Goal: Information Seeking & Learning: Understand process/instructions

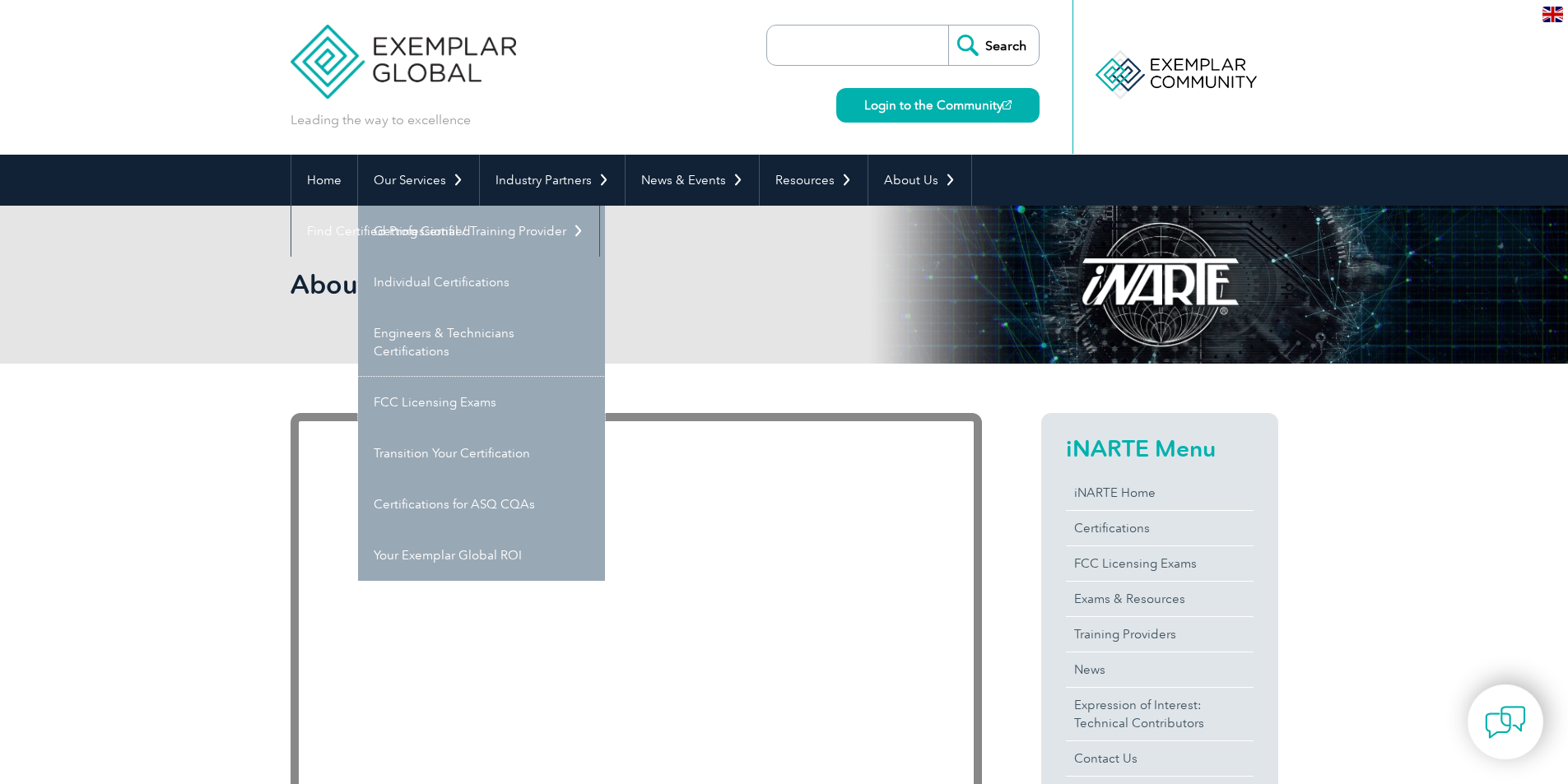
click at [538, 404] on link "FCC Licensing Exams" at bounding box center [481, 401] width 247 height 51
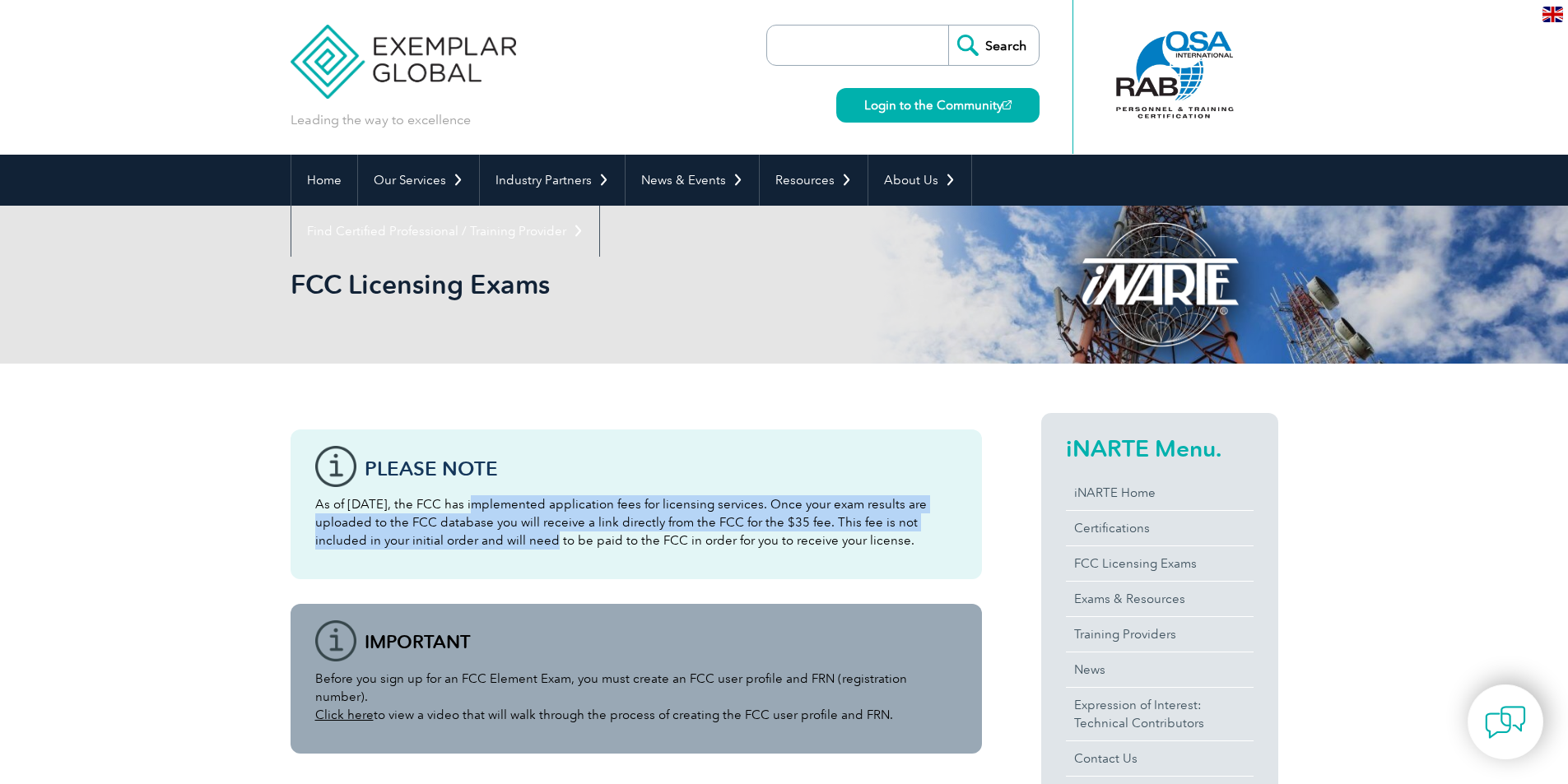
drag, startPoint x: 483, startPoint y: 509, endPoint x: 458, endPoint y: 550, distance: 48.0
click at [458, 550] on div "Please note As of [DATE], the FCC has implemented application fees for licensin…" at bounding box center [637, 504] width 691 height 149
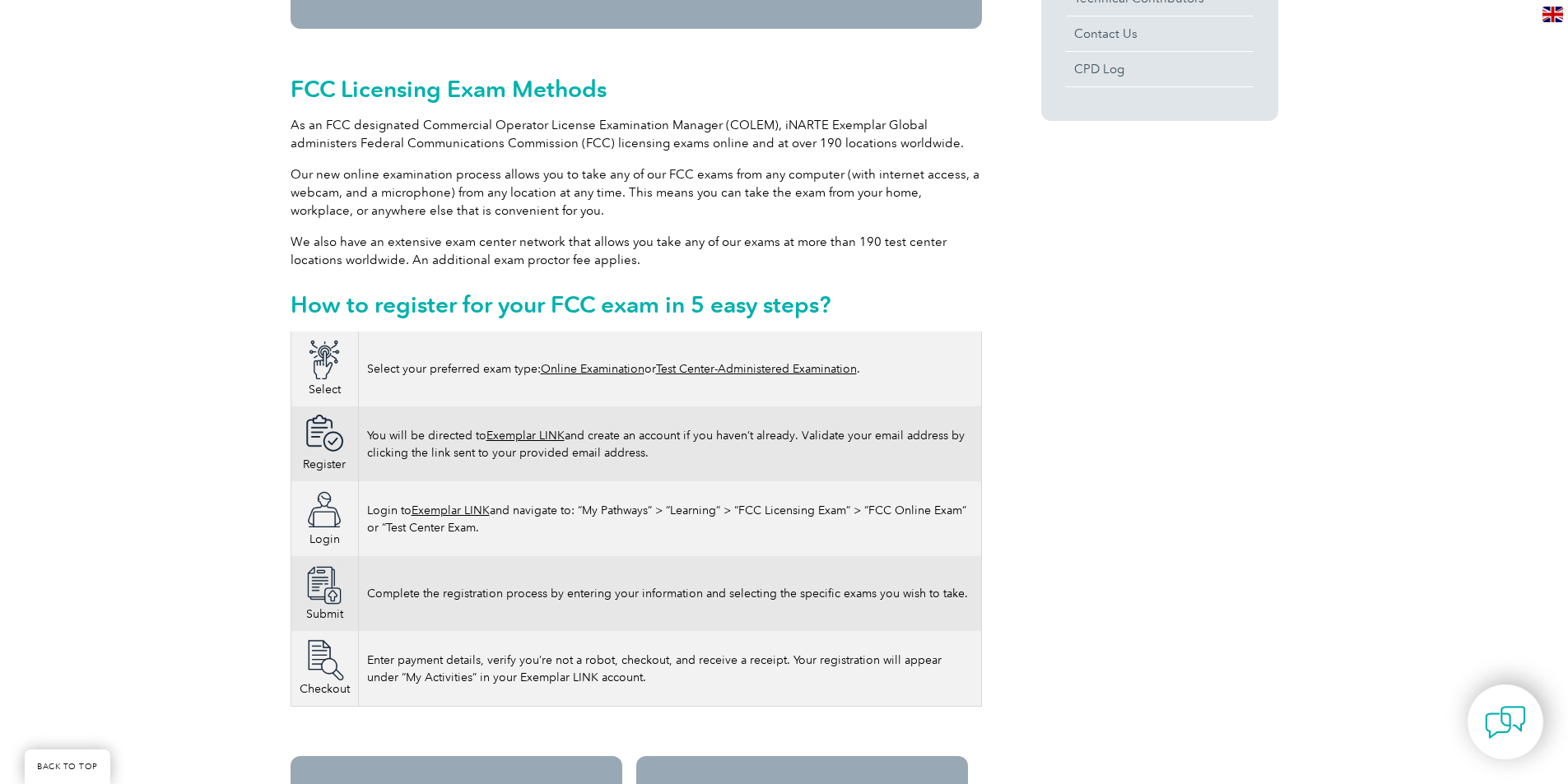
scroll to position [741, 0]
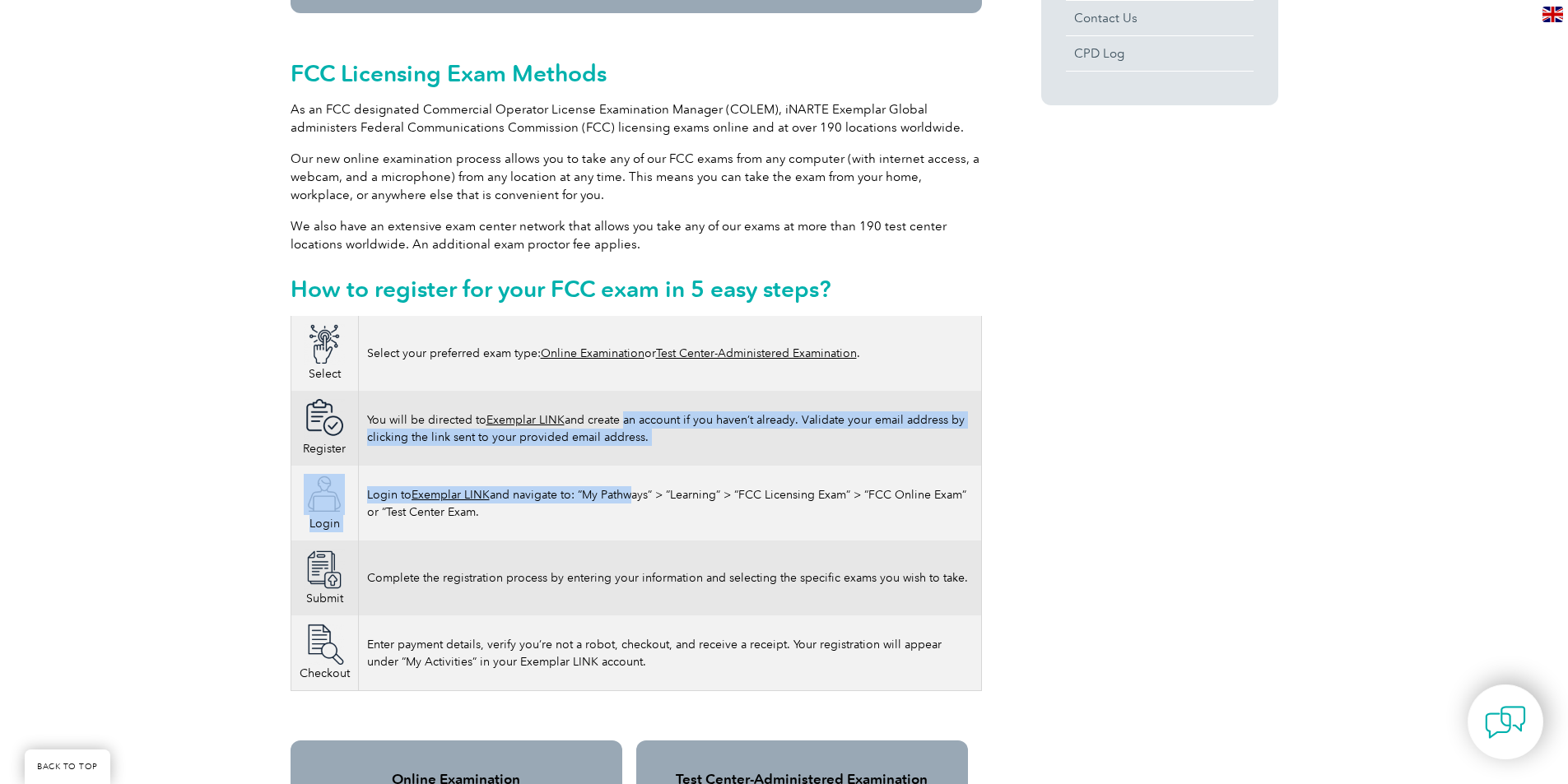
drag, startPoint x: 623, startPoint y: 395, endPoint x: 631, endPoint y: 478, distance: 83.4
click at [631, 478] on tbody "Select Select your preferred exam type: Online Examination or Test Center-Admin…" at bounding box center [636, 503] width 690 height 376
drag, startPoint x: 663, startPoint y: 479, endPoint x: 813, endPoint y: 505, distance: 152.2
click at [813, 505] on td "Login to Exemplar LINK and navigate to: “My Pathways” > “Learning” > “FCC Licen…" at bounding box center [668, 503] width 623 height 75
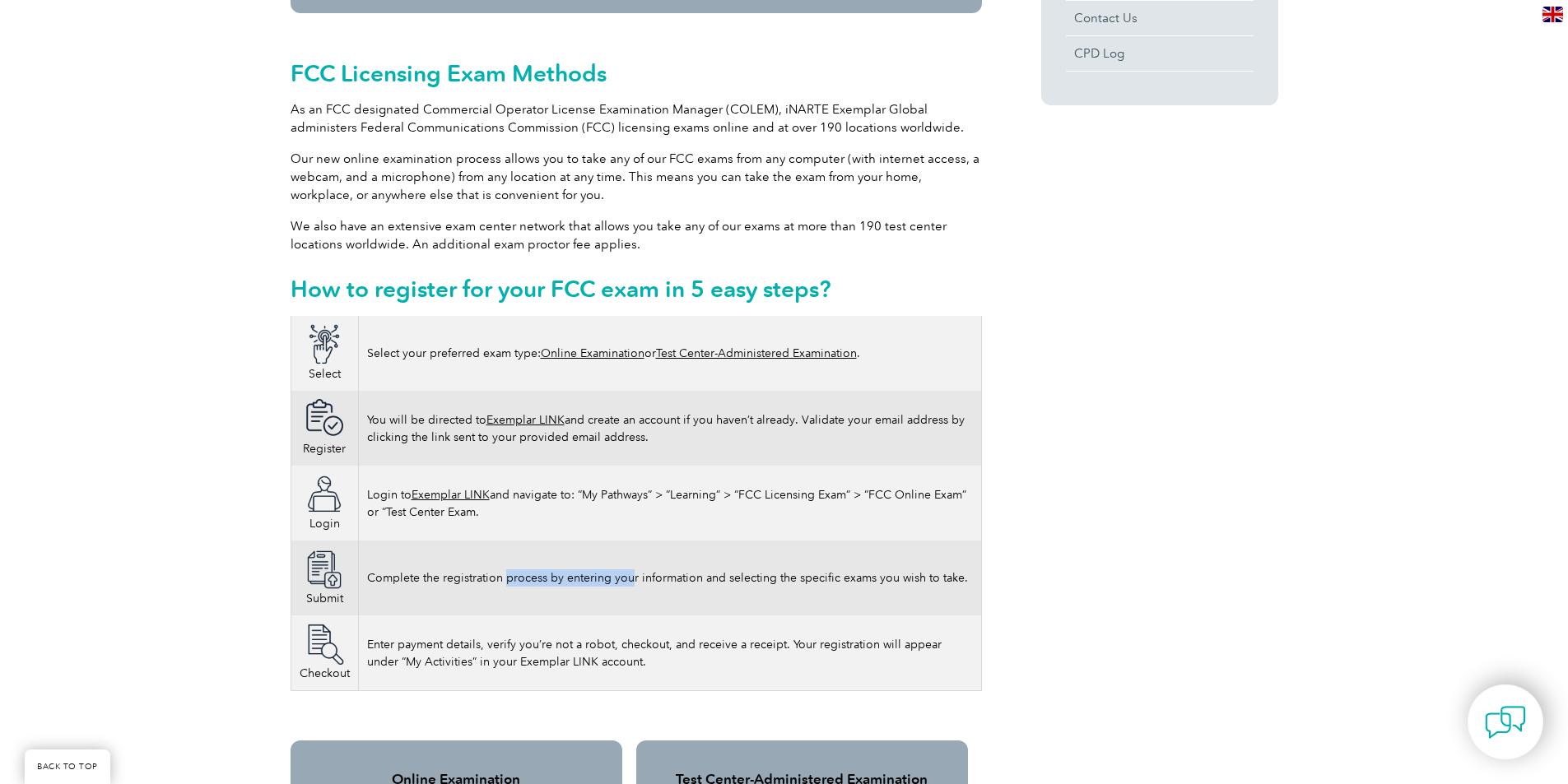
drag, startPoint x: 507, startPoint y: 567, endPoint x: 631, endPoint y: 564, distance: 124.0
click at [631, 564] on td "Complete the registration process by entering your information and selecting th…" at bounding box center [668, 578] width 623 height 75
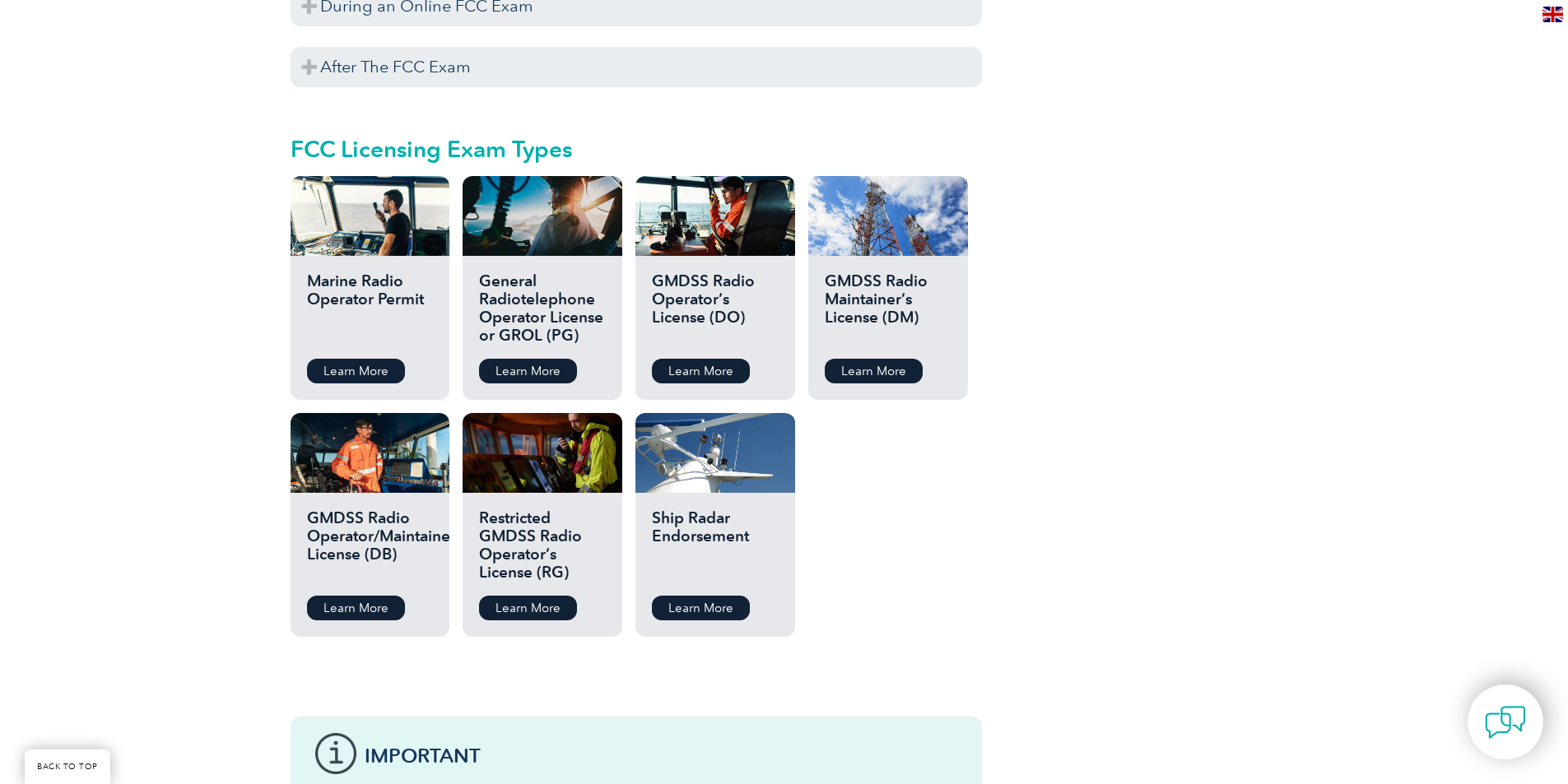
scroll to position [1811, 0]
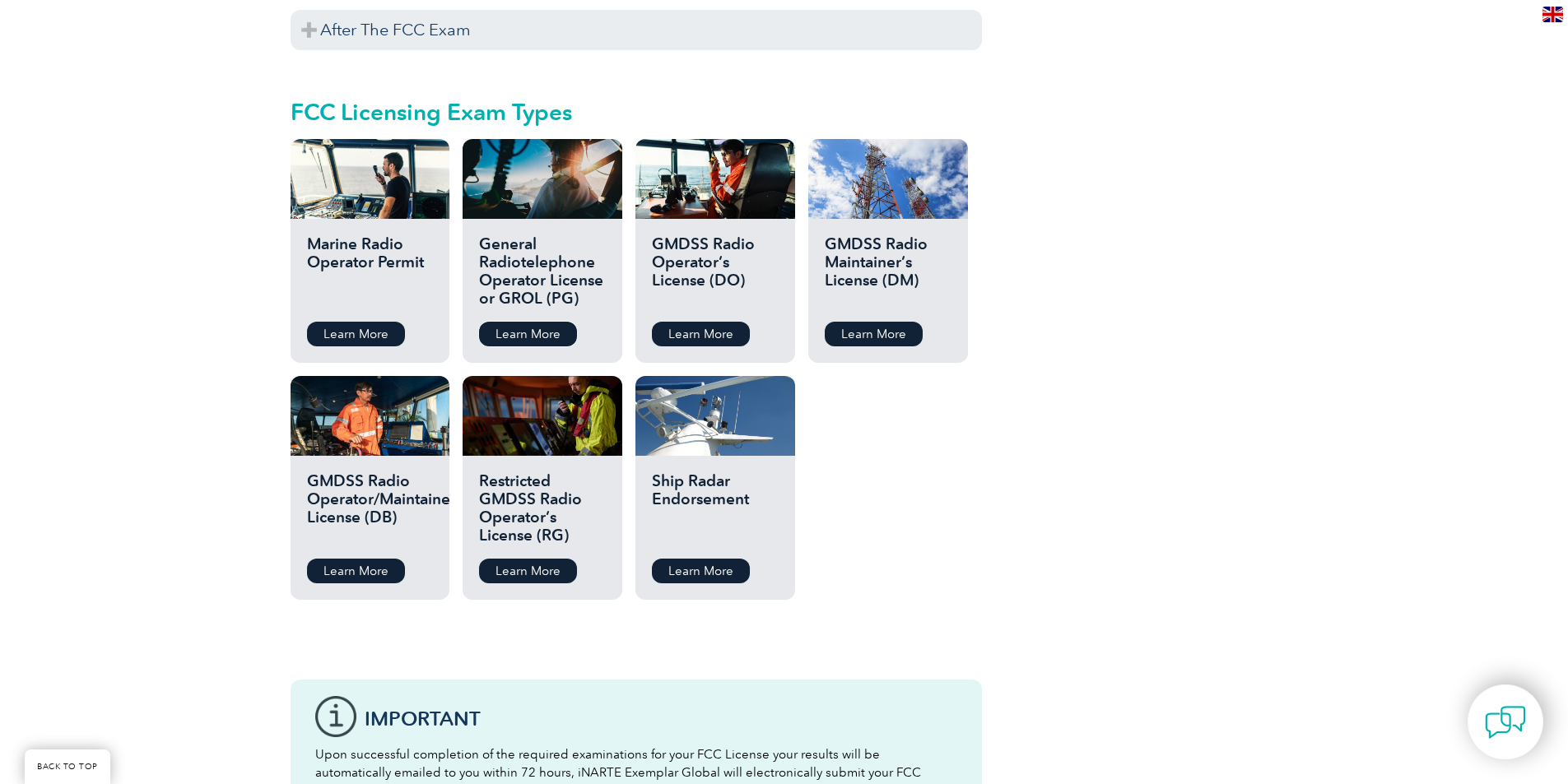
click at [557, 322] on link "Learn More" at bounding box center [528, 334] width 98 height 25
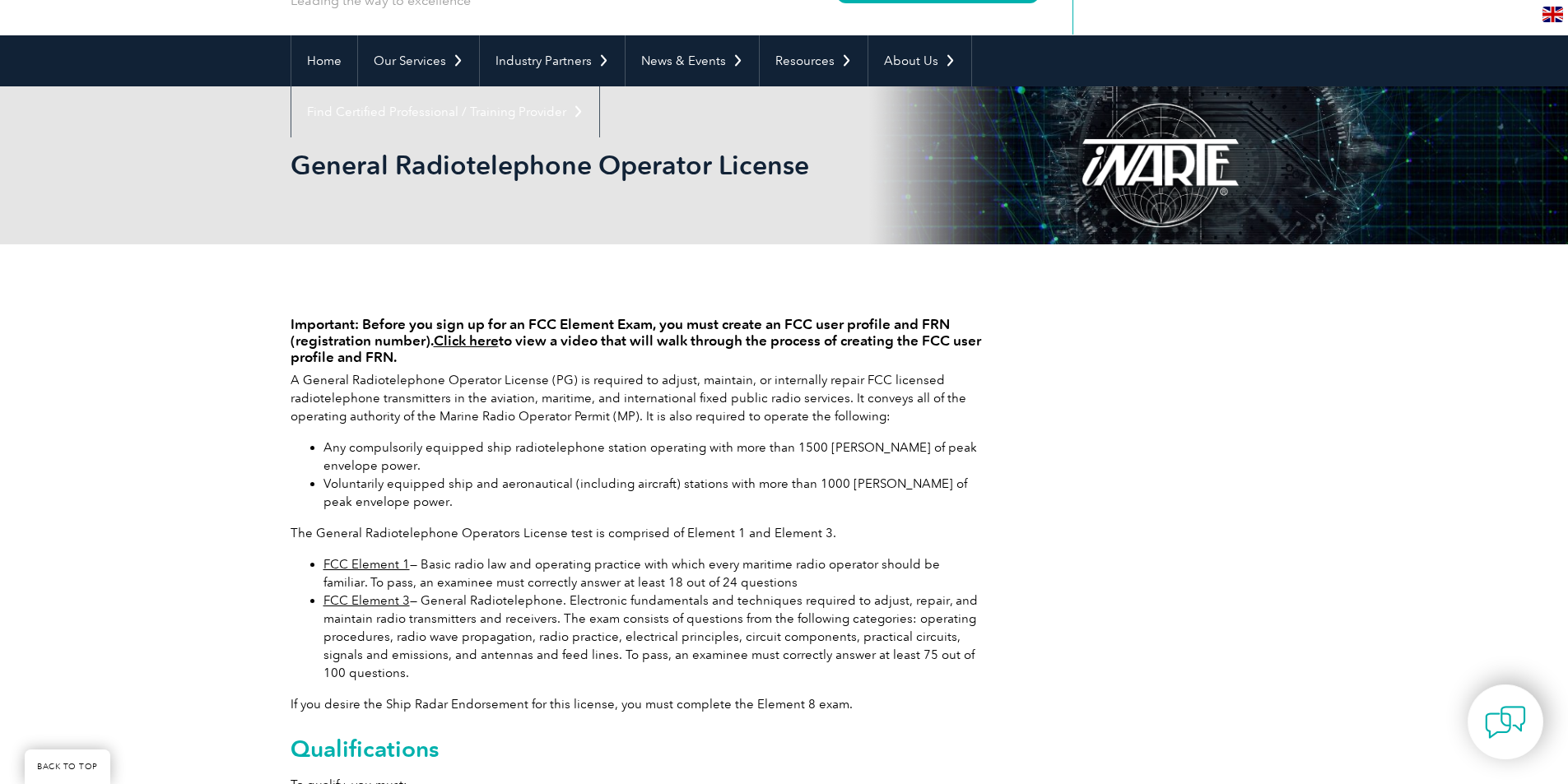
scroll to position [164, 0]
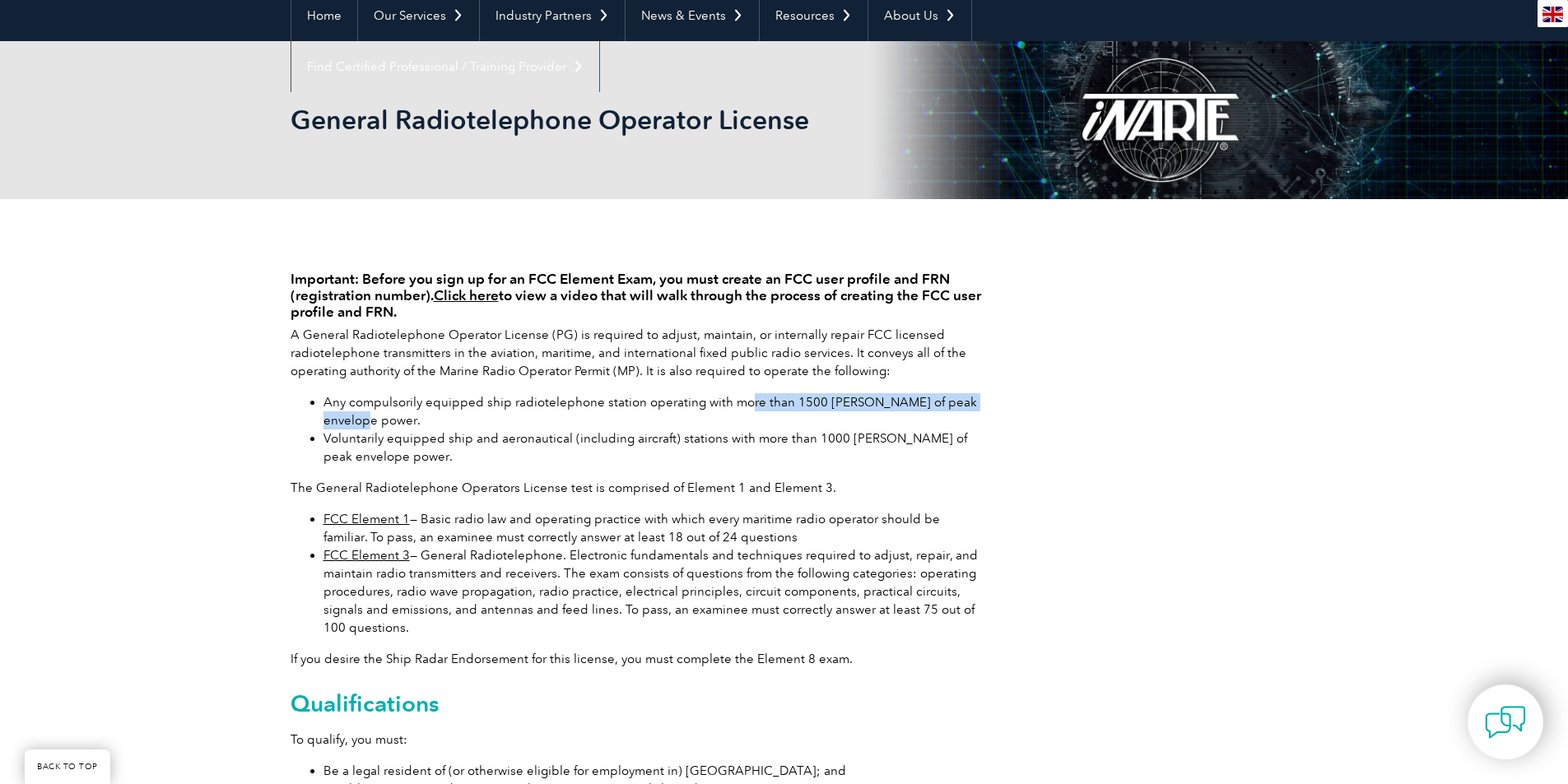
drag, startPoint x: 454, startPoint y: 412, endPoint x: 741, endPoint y: 406, distance: 287.1
click at [741, 406] on li "Any compulsorily equipped ship radiotelephone station operating with more than …" at bounding box center [653, 411] width 658 height 36
click at [771, 409] on li "Any compulsorily equipped ship radiotelephone station operating with more than …" at bounding box center [653, 411] width 658 height 36
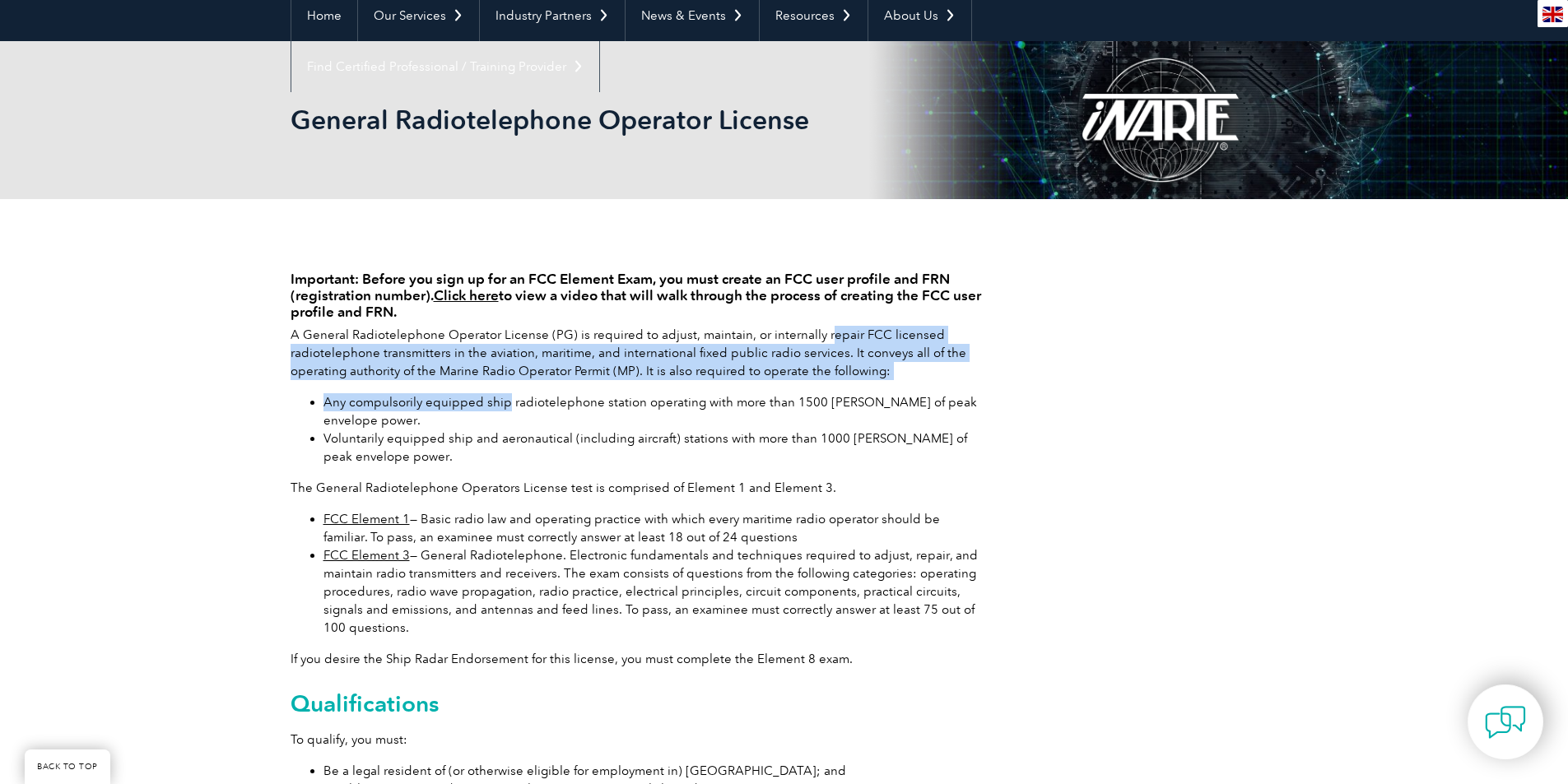
drag, startPoint x: 507, startPoint y: 407, endPoint x: 820, endPoint y: 343, distance: 319.5
click at [820, 343] on div "Important: Before you sign up for an FCC Element Exam, you must create an FCC u…" at bounding box center [637, 580] width 691 height 661
drag, startPoint x: 723, startPoint y: 341, endPoint x: 856, endPoint y: 369, distance: 135.9
click at [856, 369] on p "A General Radiotelephone Operator License (PG) is required to adjust, maintain,…" at bounding box center [637, 353] width 691 height 55
click at [803, 370] on p "A General Radiotelephone Operator License (PG) is required to adjust, maintain,…" at bounding box center [637, 353] width 691 height 55
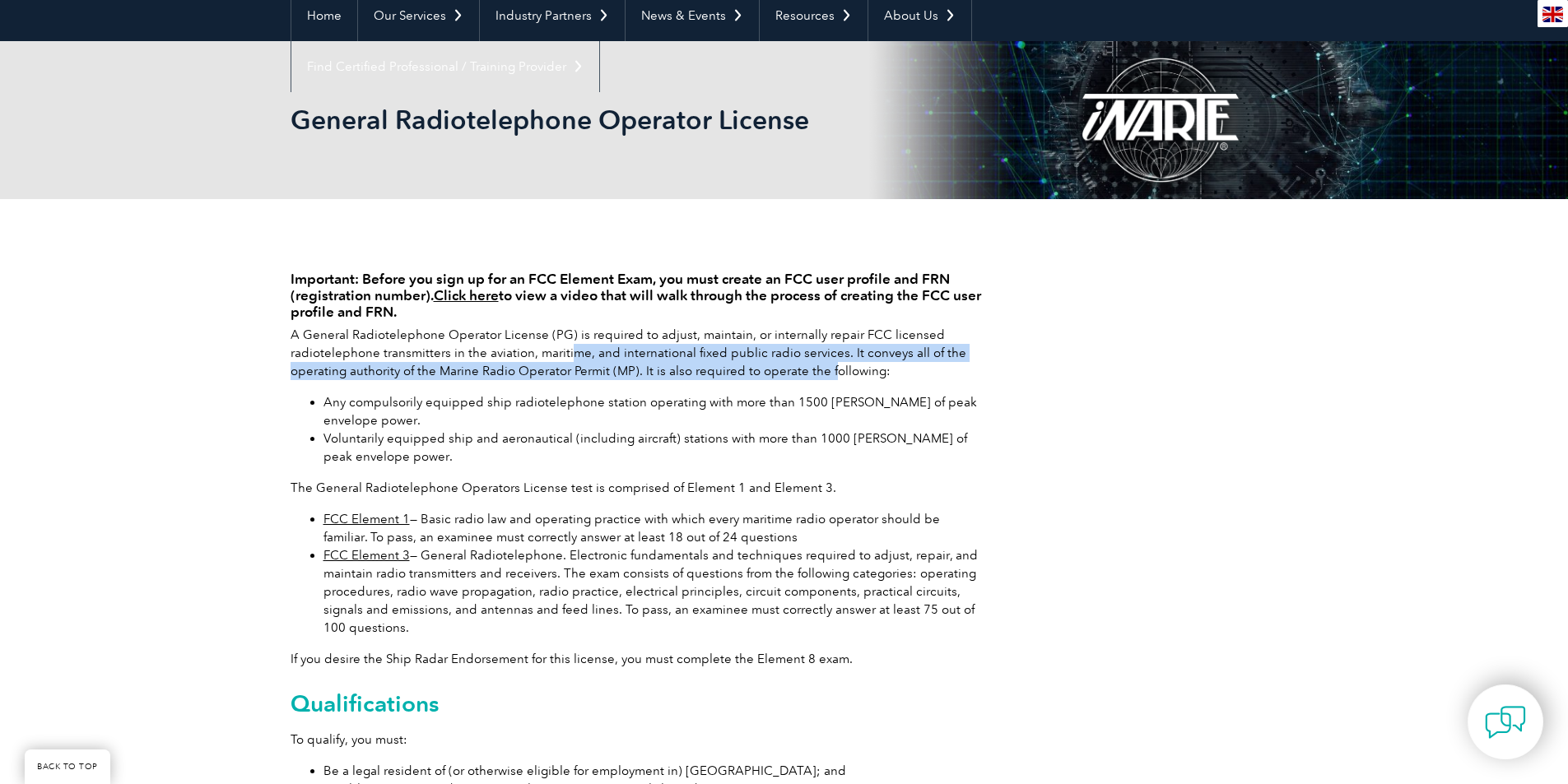
drag, startPoint x: 827, startPoint y: 377, endPoint x: 568, endPoint y: 347, distance: 260.7
click at [568, 347] on p "A General Radiotelephone Operator License (PG) is required to adjust, maintain,…" at bounding box center [637, 353] width 691 height 55
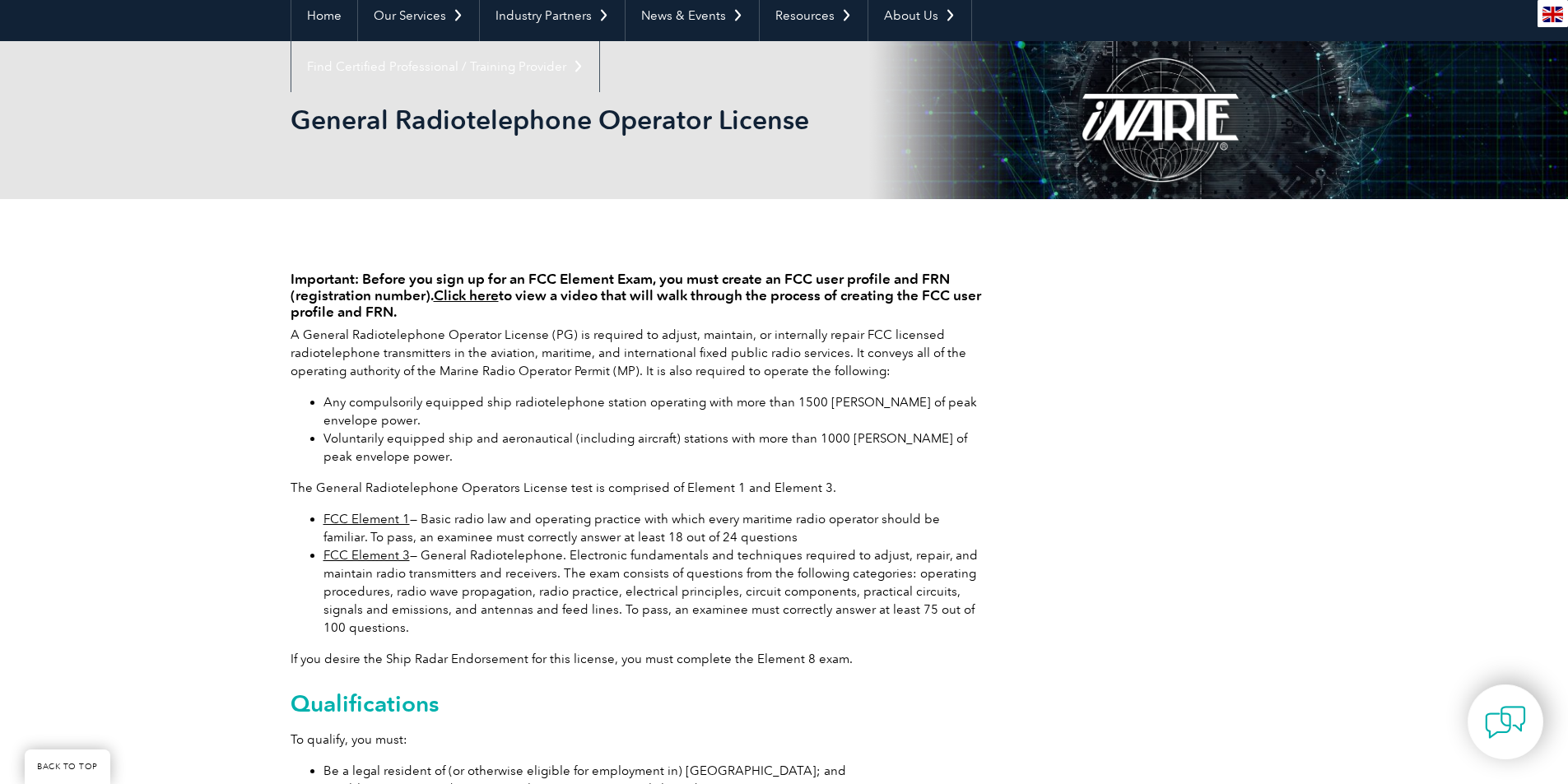
click at [483, 350] on p "A General Radiotelephone Operator License (PG) is required to adjust, maintain,…" at bounding box center [637, 353] width 691 height 55
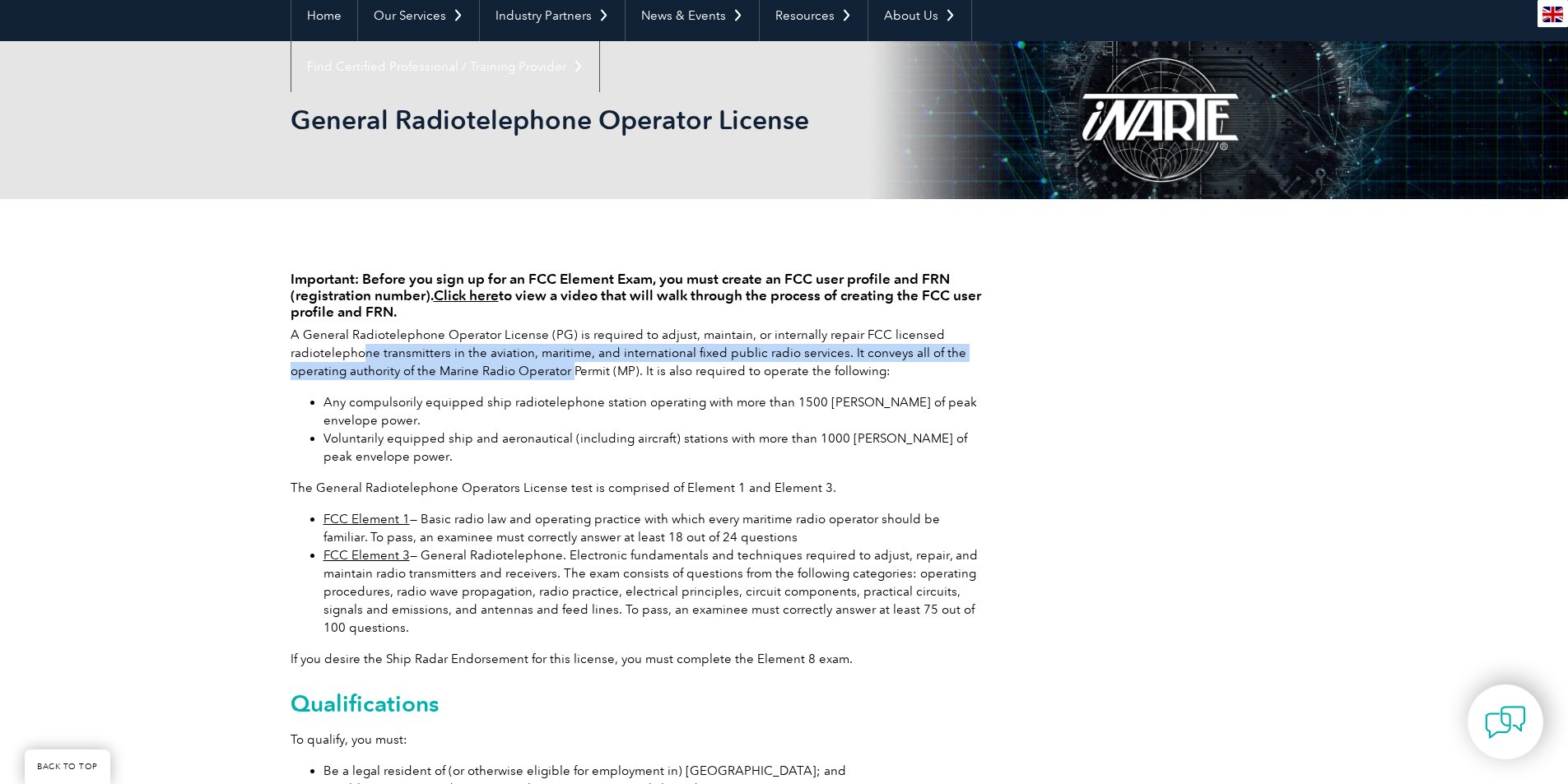
drag, startPoint x: 360, startPoint y: 354, endPoint x: 569, endPoint y: 375, distance: 210.1
click at [569, 375] on p "A General Radiotelephone Operator License (PG) is required to adjust, maintain,…" at bounding box center [637, 353] width 691 height 55
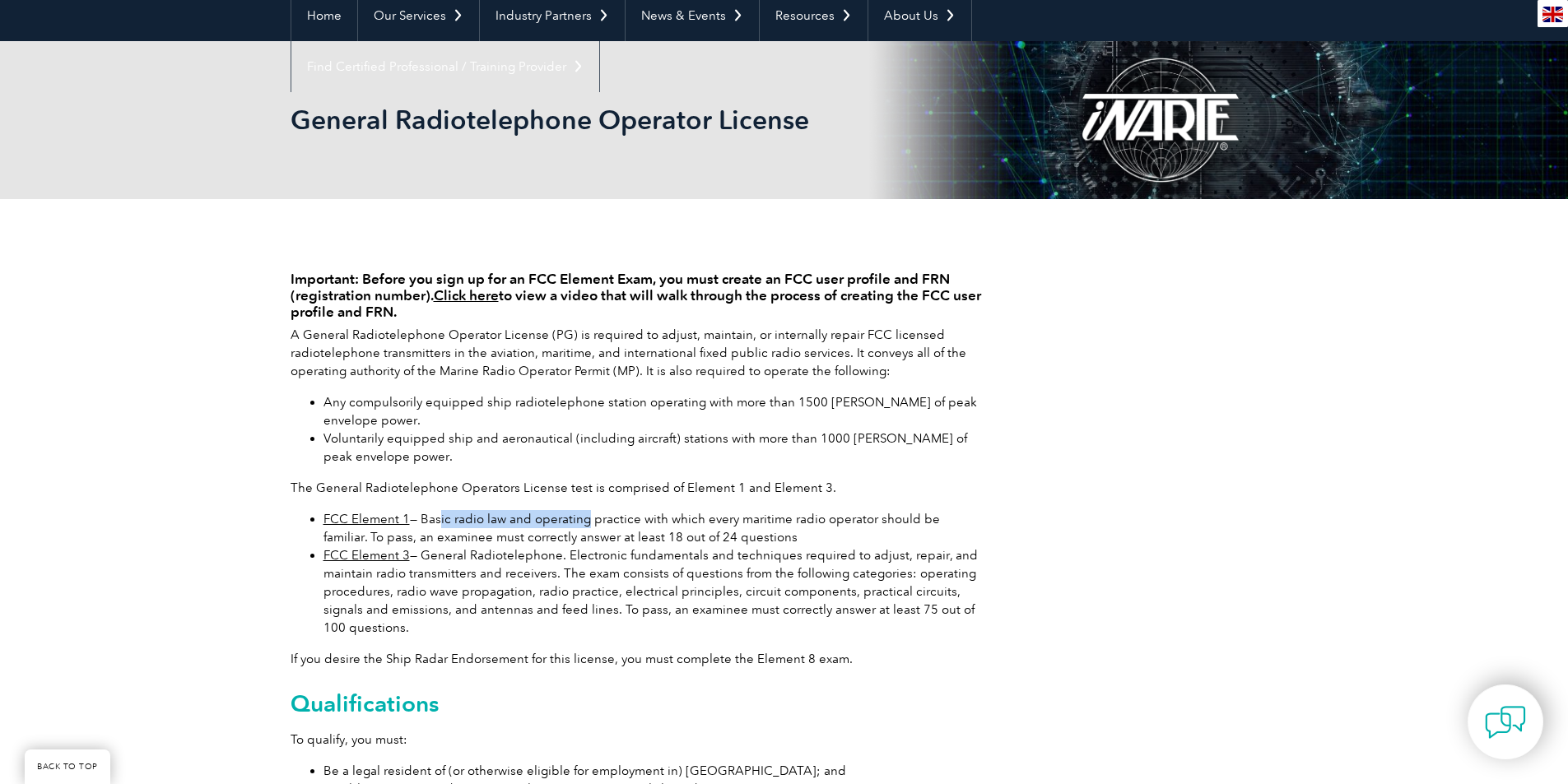
drag, startPoint x: 433, startPoint y: 519, endPoint x: 579, endPoint y: 526, distance: 146.2
click at [579, 526] on li "FCC Element 1 — Basic radio law and operating practice with which every maritim…" at bounding box center [653, 528] width 658 height 36
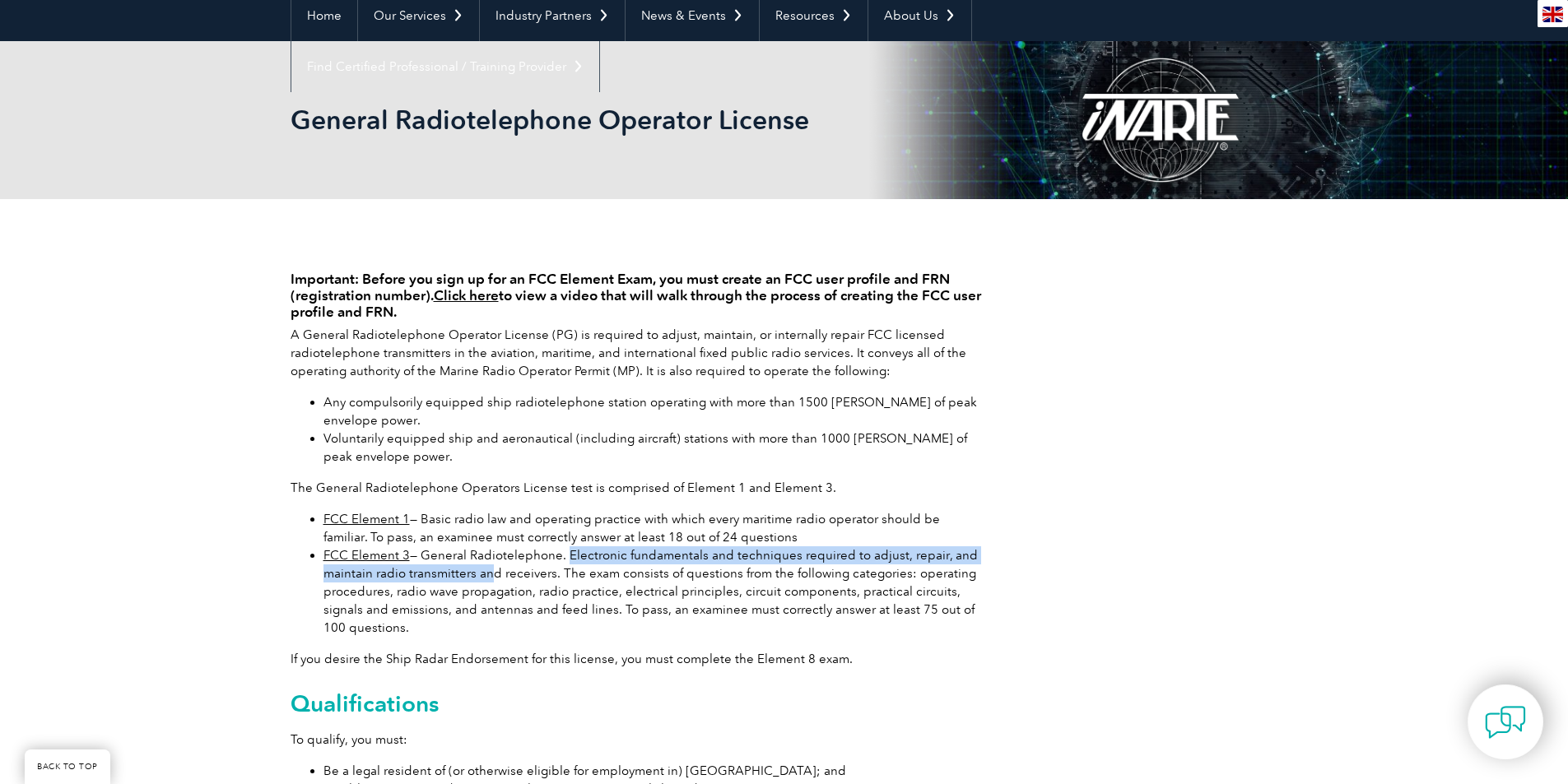
drag, startPoint x: 483, startPoint y: 565, endPoint x: 562, endPoint y: 555, distance: 79.6
click at [562, 555] on li "FCC Element 3 — General Radiotelephone. Electronic fundamentals and techniques …" at bounding box center [653, 592] width 658 height 91
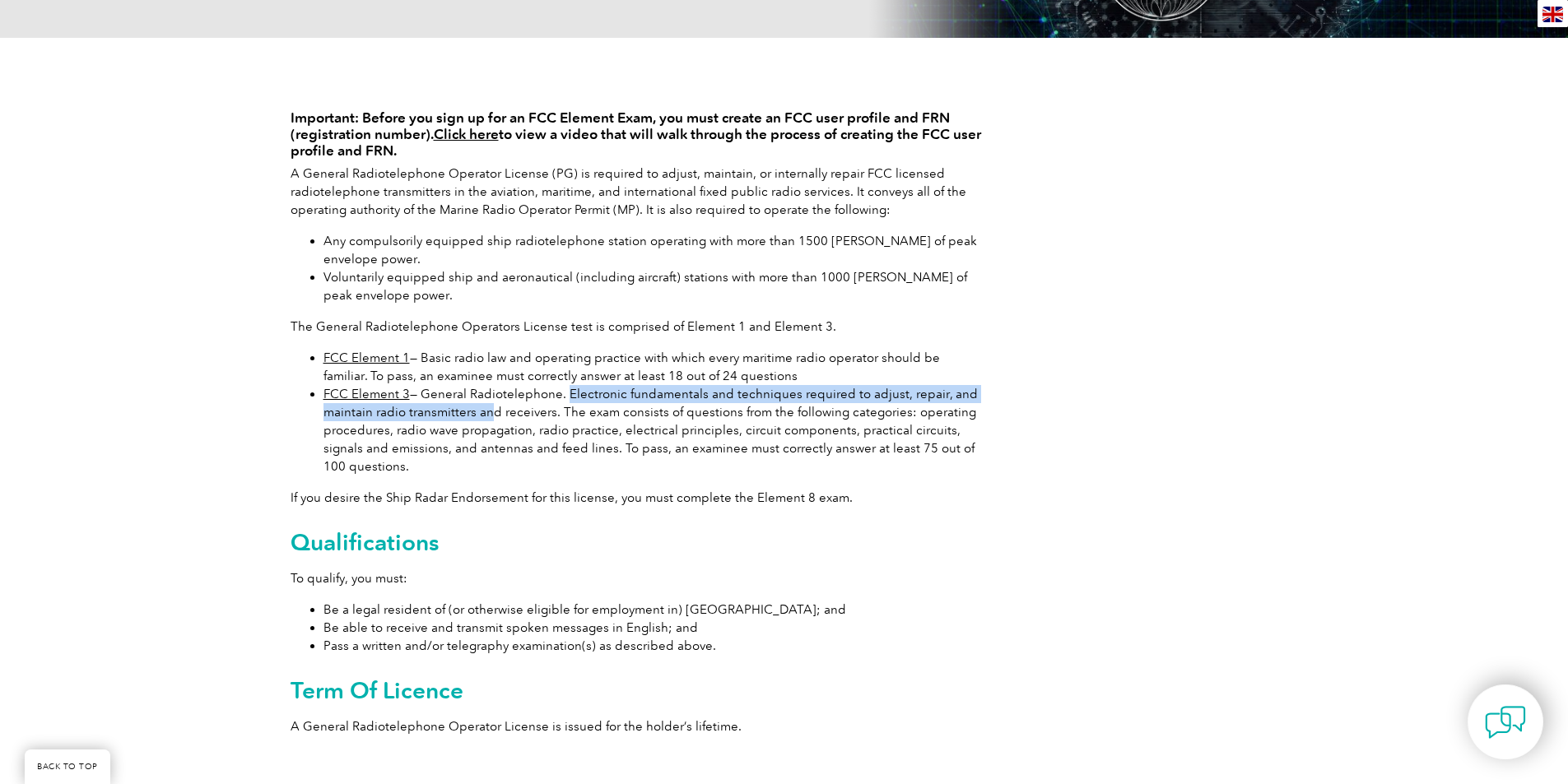
scroll to position [330, 0]
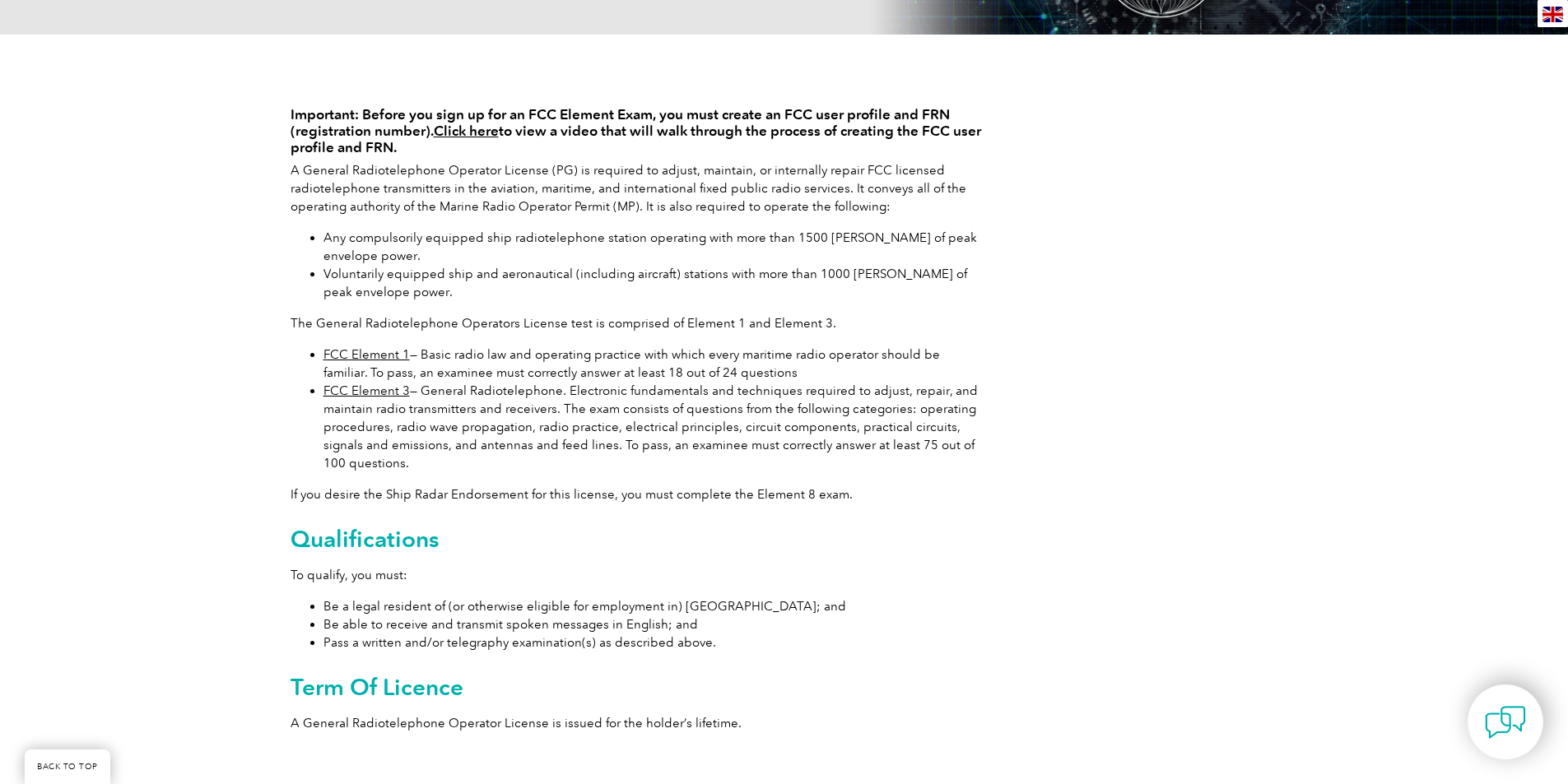
click at [541, 424] on li "FCC Element 3 — General Radiotelephone. Electronic fundamentals and techniques …" at bounding box center [653, 426] width 658 height 91
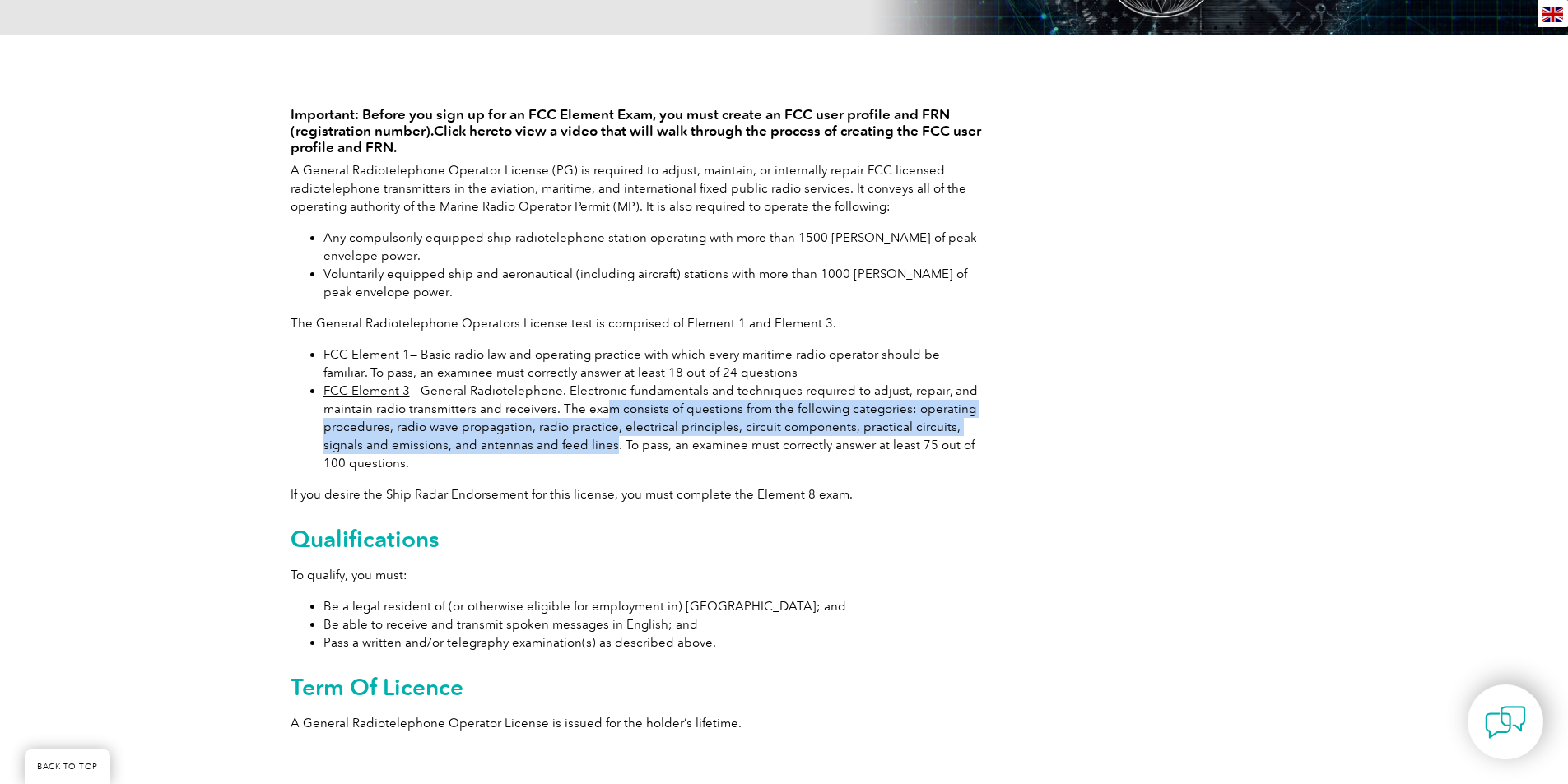
drag, startPoint x: 613, startPoint y: 413, endPoint x: 564, endPoint y: 443, distance: 57.5
click at [564, 443] on li "FCC Element 3 — General Radiotelephone. Electronic fundamentals and techniques …" at bounding box center [653, 426] width 658 height 91
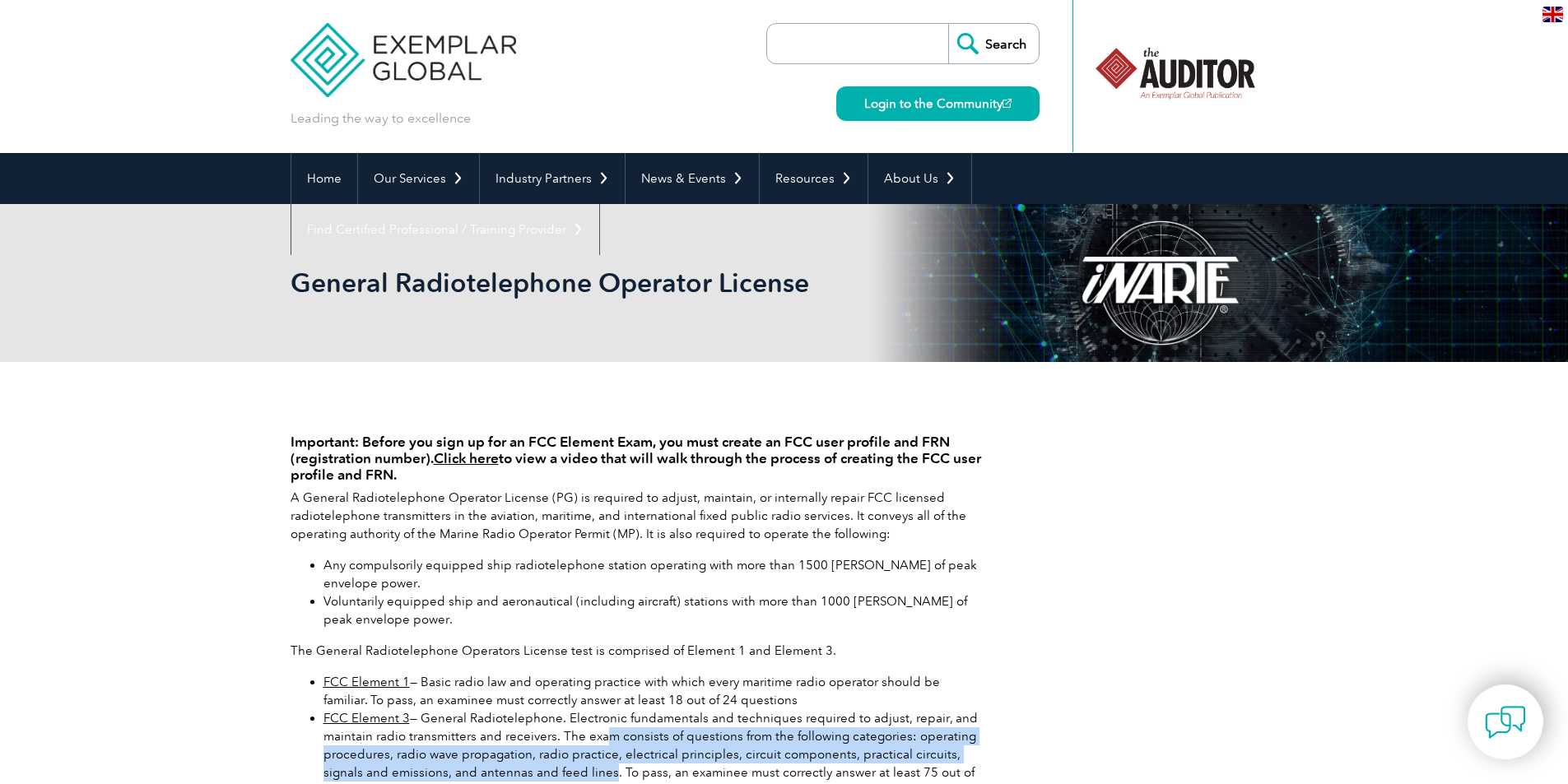
scroll to position [0, 0]
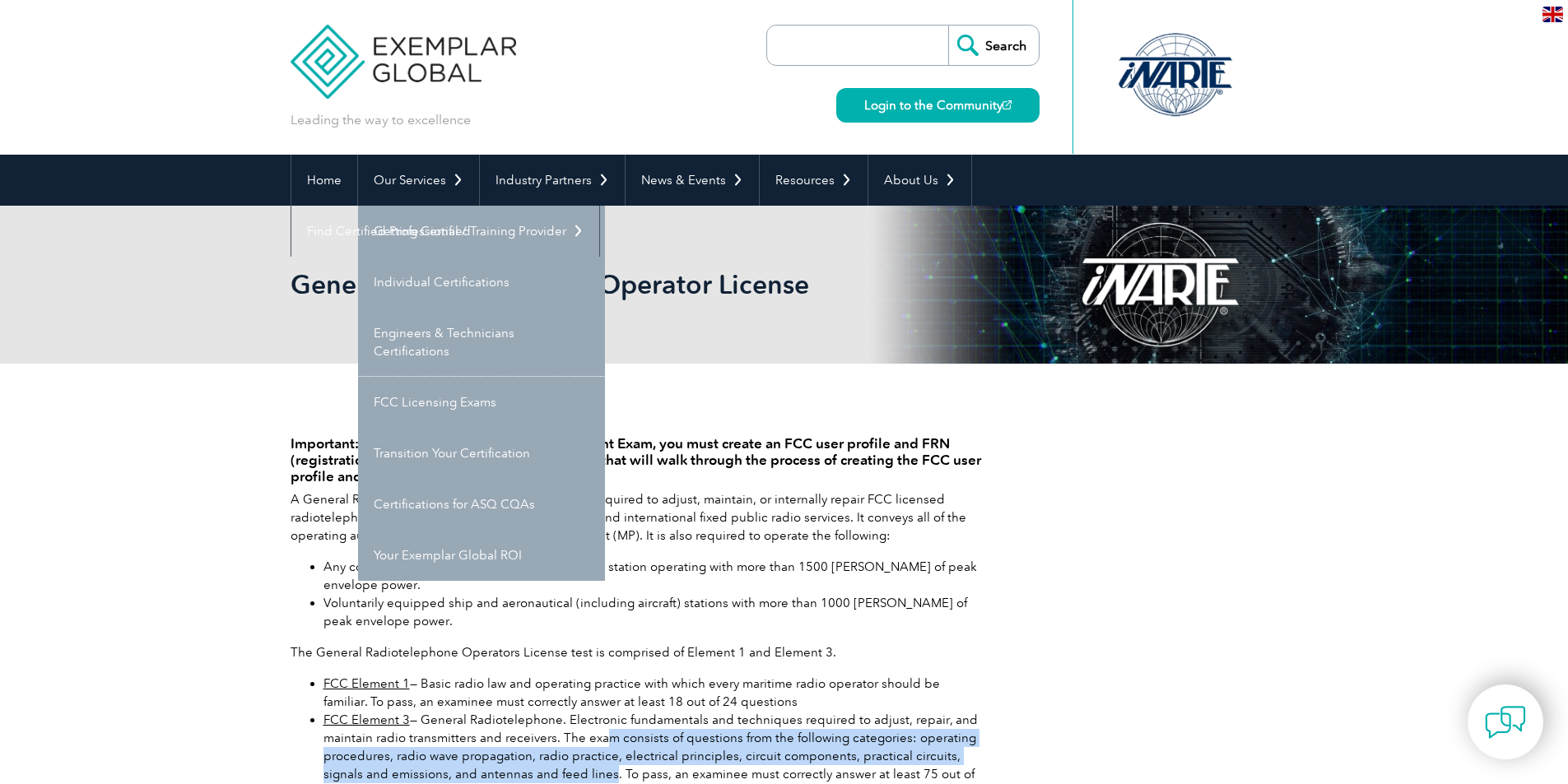
click at [462, 387] on link "FCC Licensing Exams" at bounding box center [481, 401] width 247 height 51
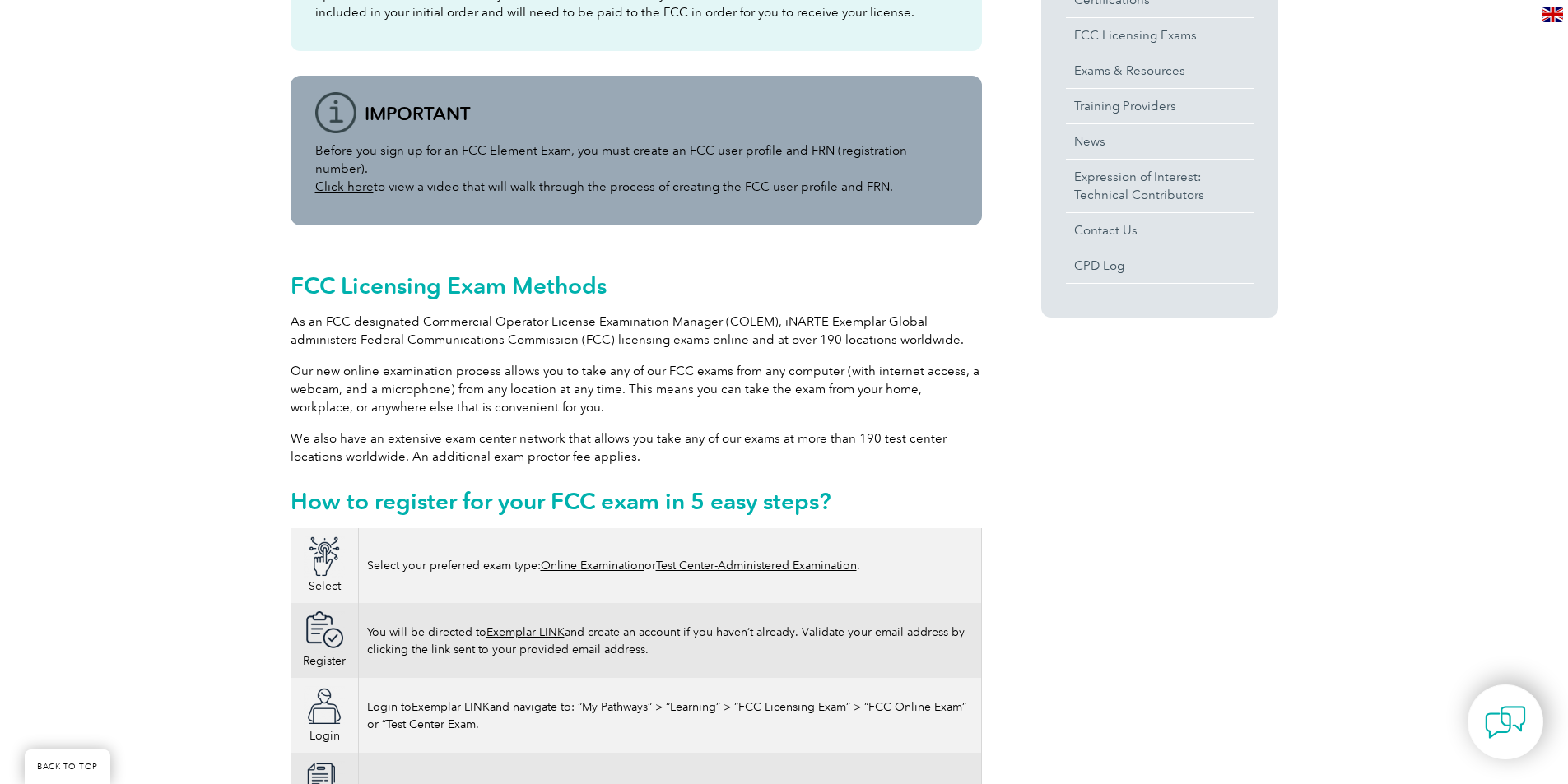
scroll to position [576, 0]
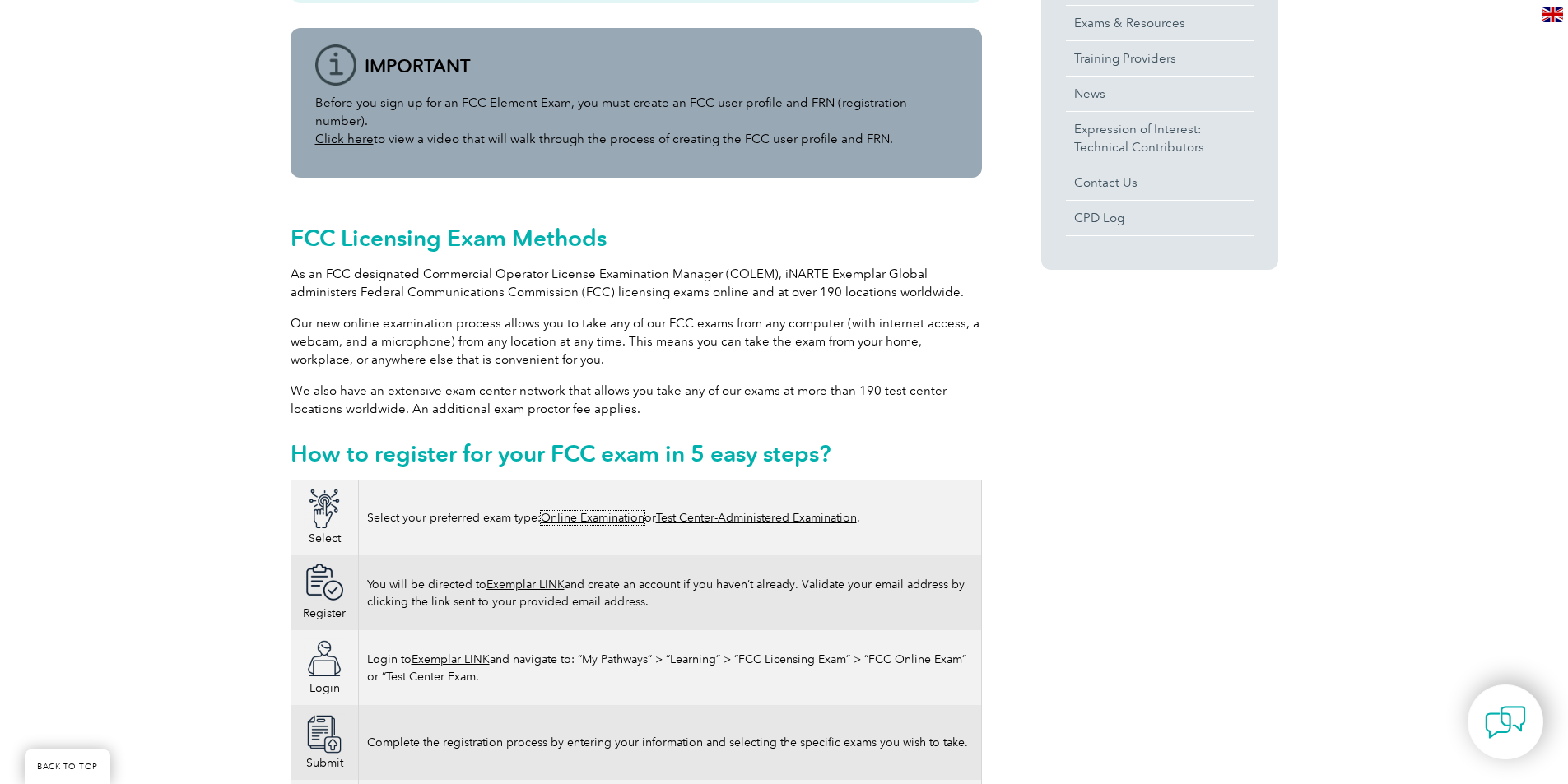
click at [577, 511] on link "Online Examination" at bounding box center [593, 518] width 104 height 14
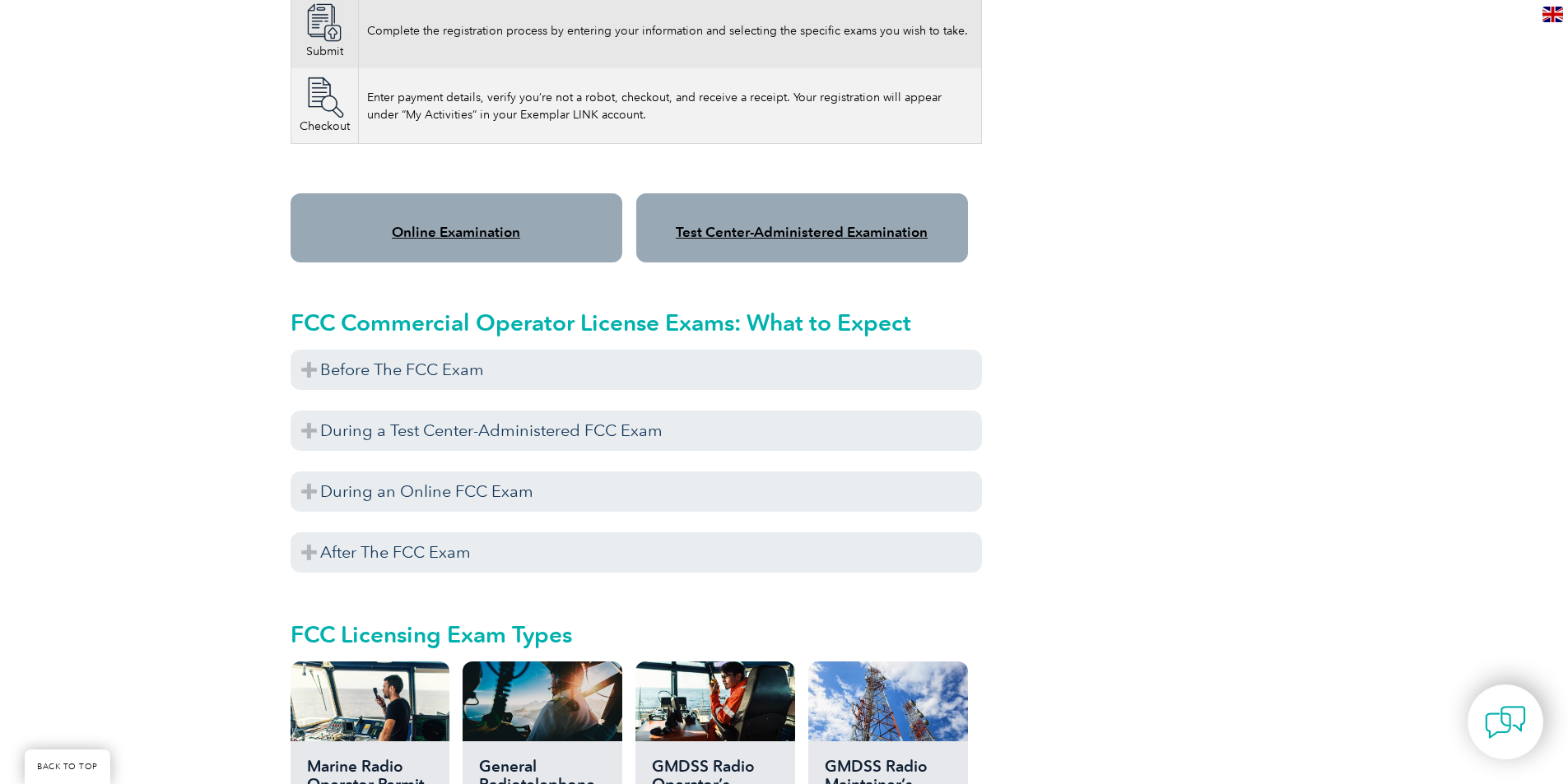
scroll to position [1317, 0]
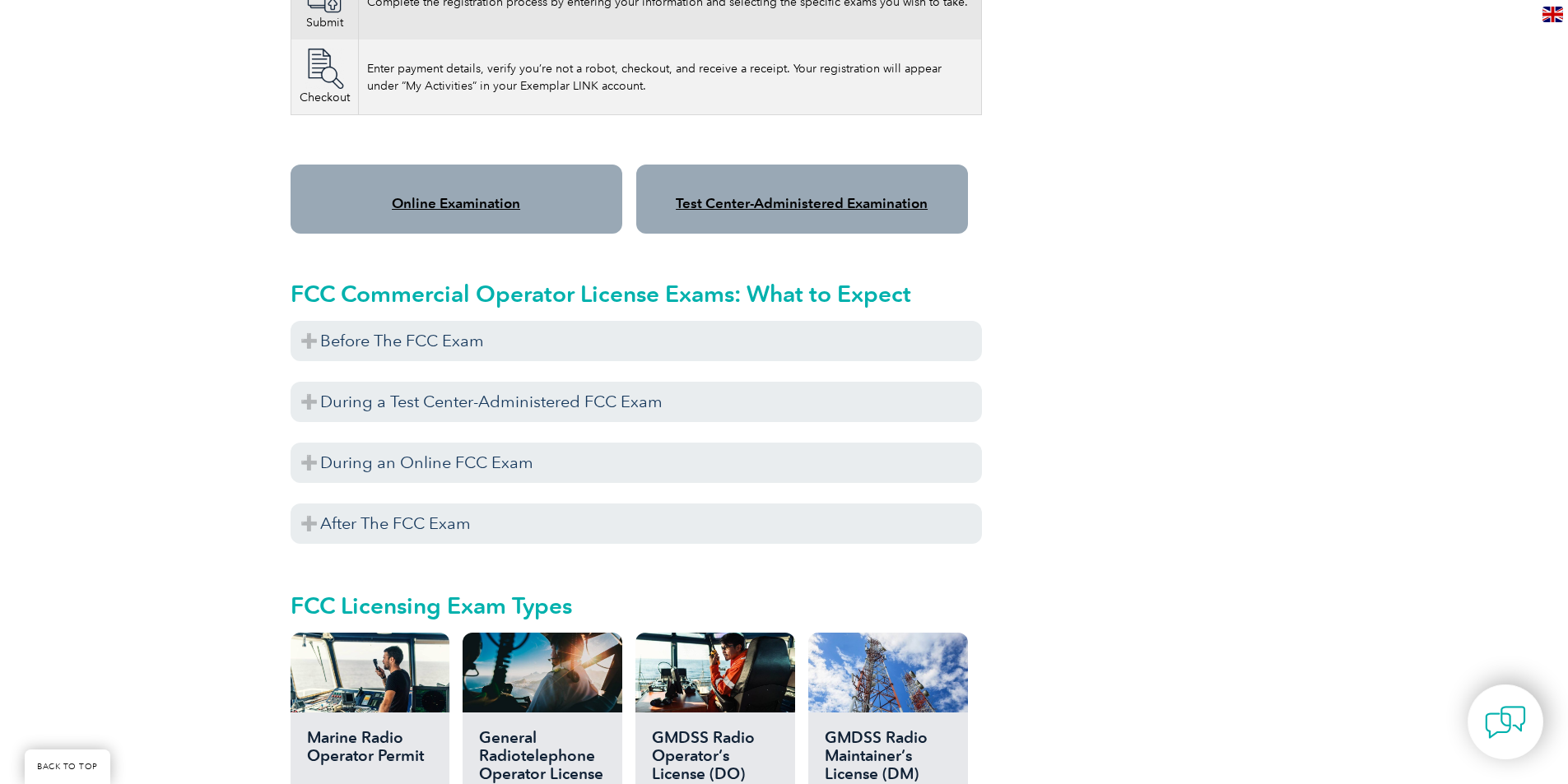
click at [316, 321] on h3 "Before The FCC Exam" at bounding box center [637, 341] width 691 height 40
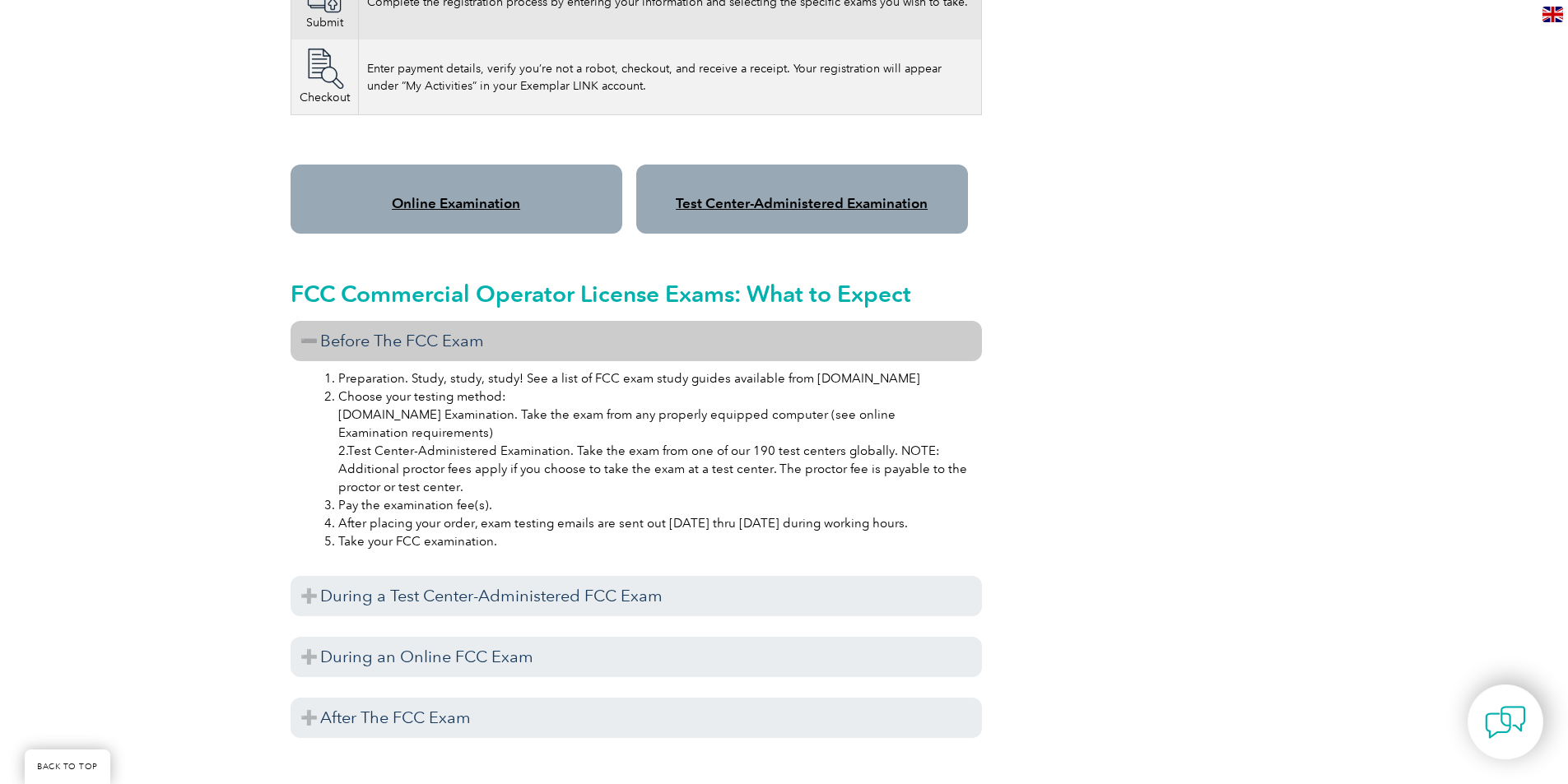
click at [316, 321] on h3 "Before The FCC Exam" at bounding box center [637, 341] width 691 height 40
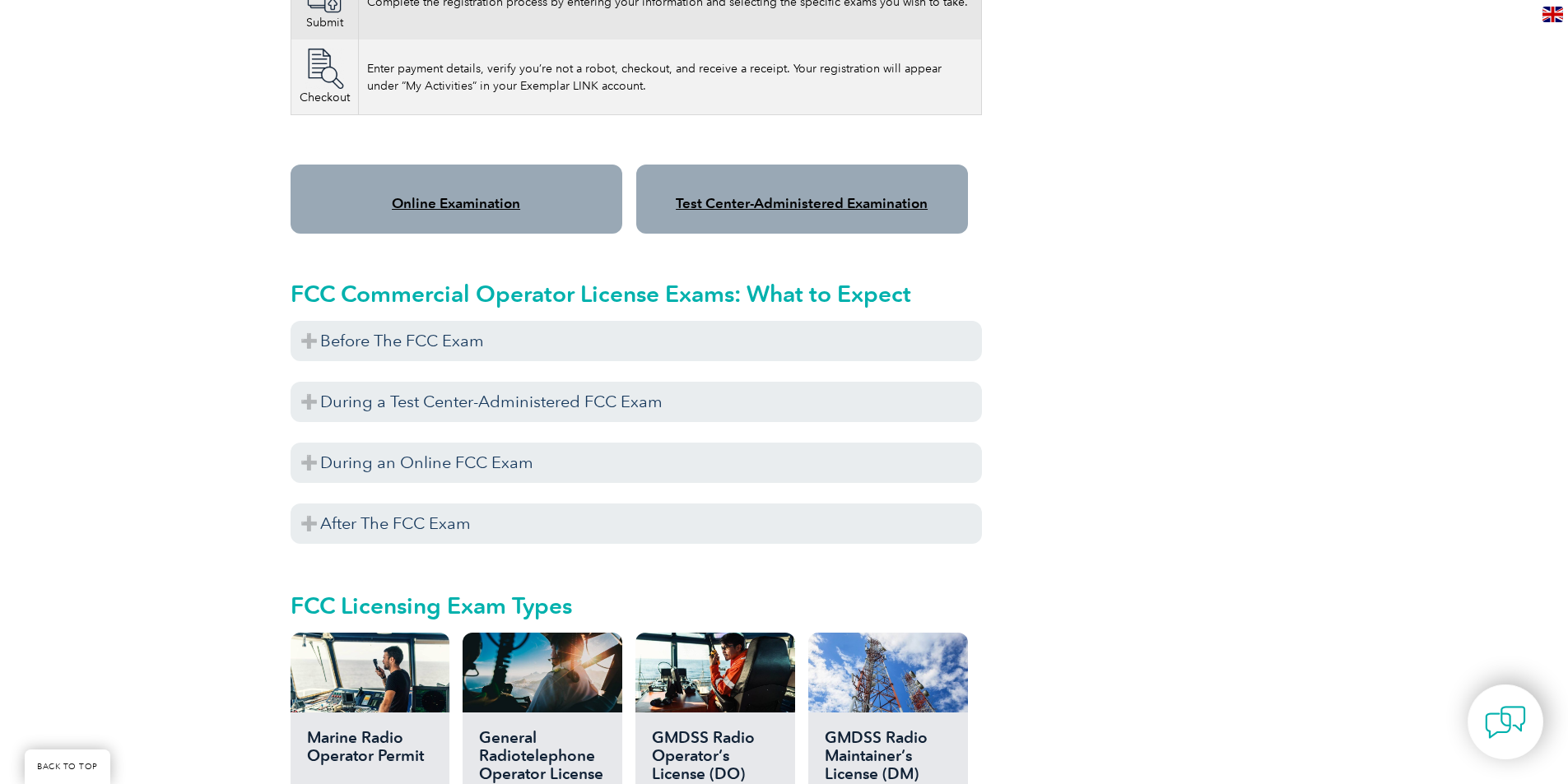
click at [335, 382] on h3 "During a Test Center-Administered FCC Exam" at bounding box center [637, 401] width 691 height 40
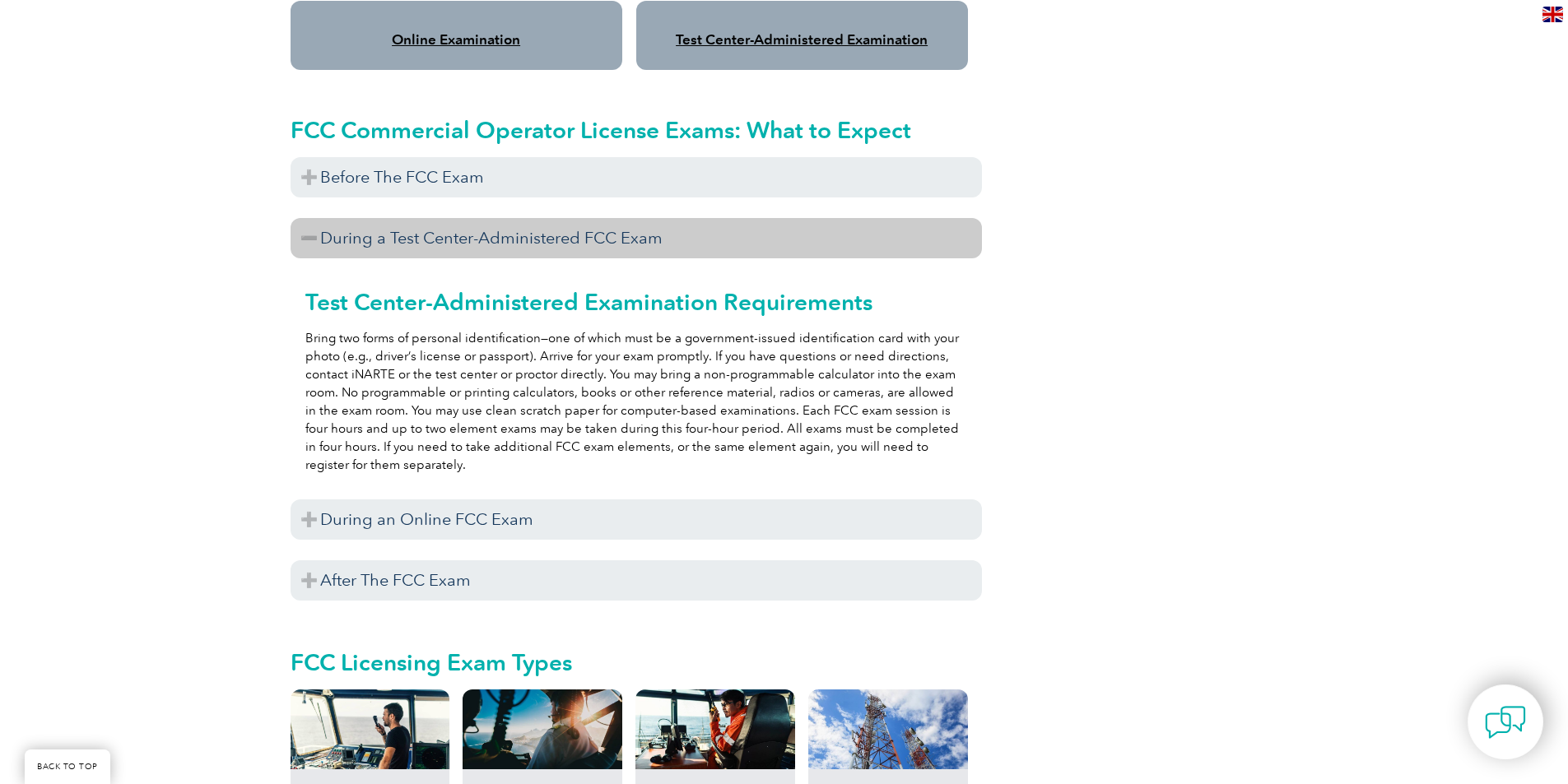
scroll to position [1481, 0]
click at [358, 504] on h3 "During an Online FCC Exam" at bounding box center [637, 519] width 691 height 40
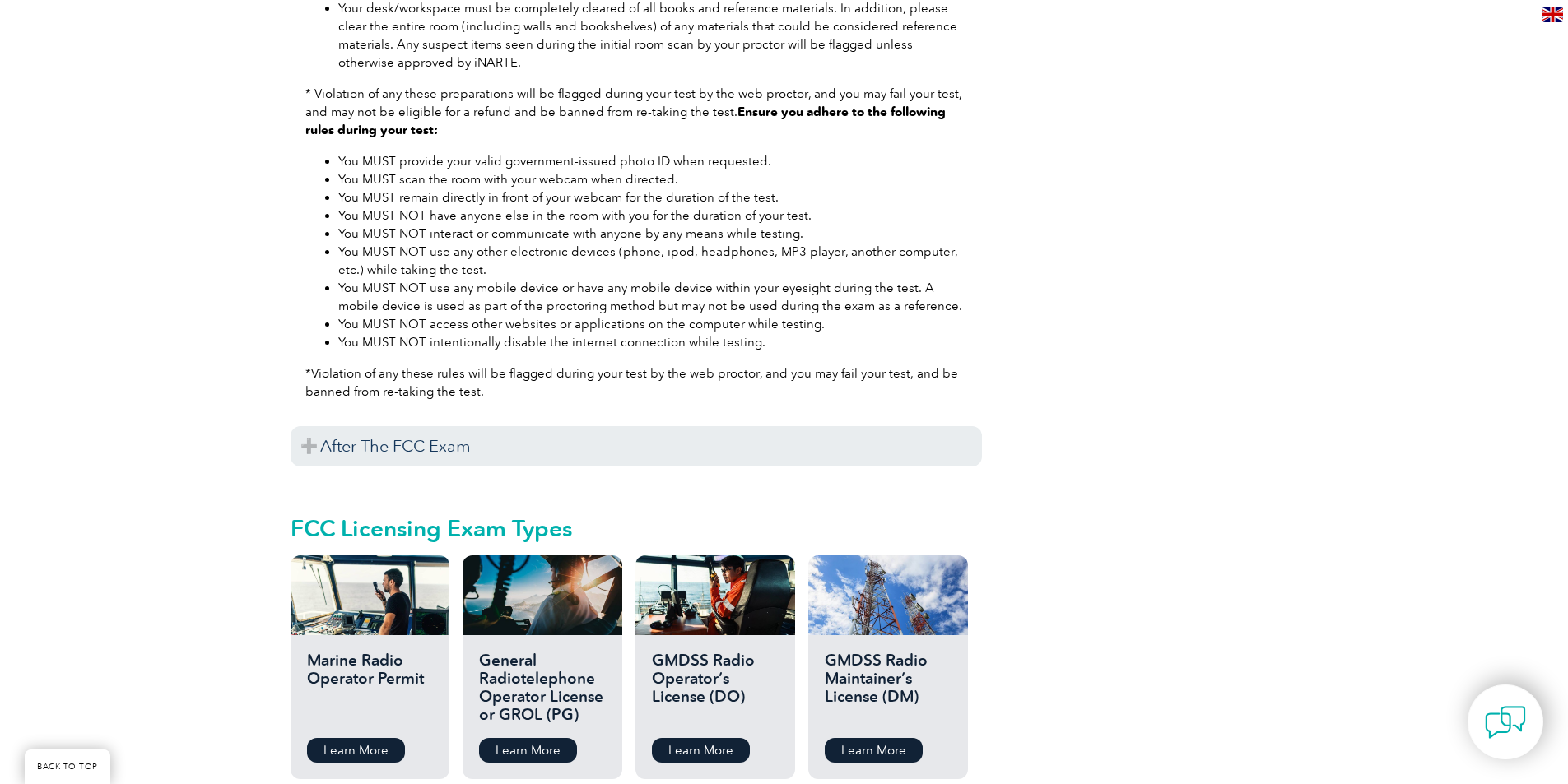
scroll to position [2305, 0]
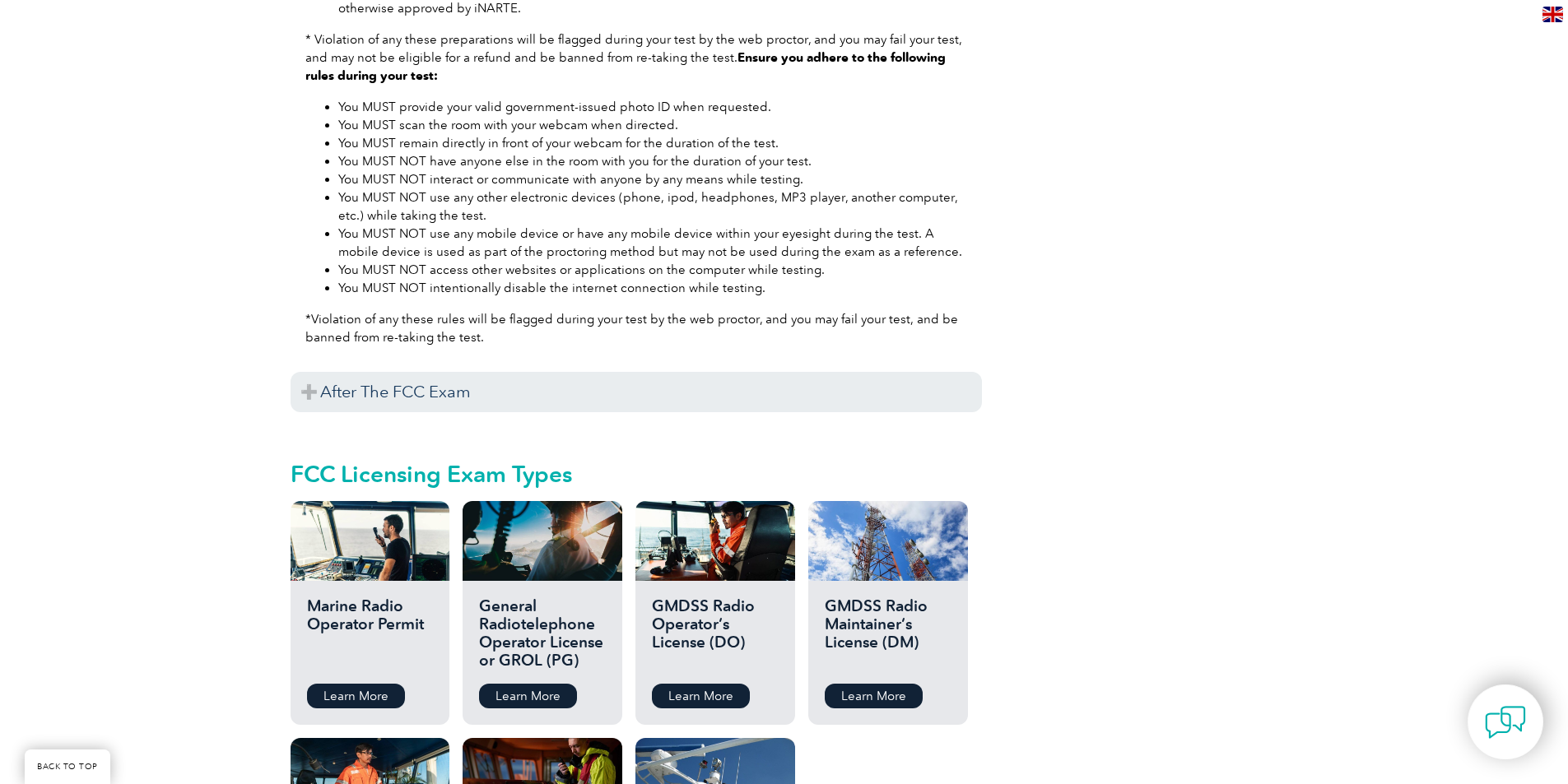
click at [424, 412] on div "You will receive your exam results after the review is completed for the exam f…" at bounding box center [637, 416] width 691 height 8
click at [435, 372] on h3 "After The FCC Exam" at bounding box center [637, 392] width 691 height 40
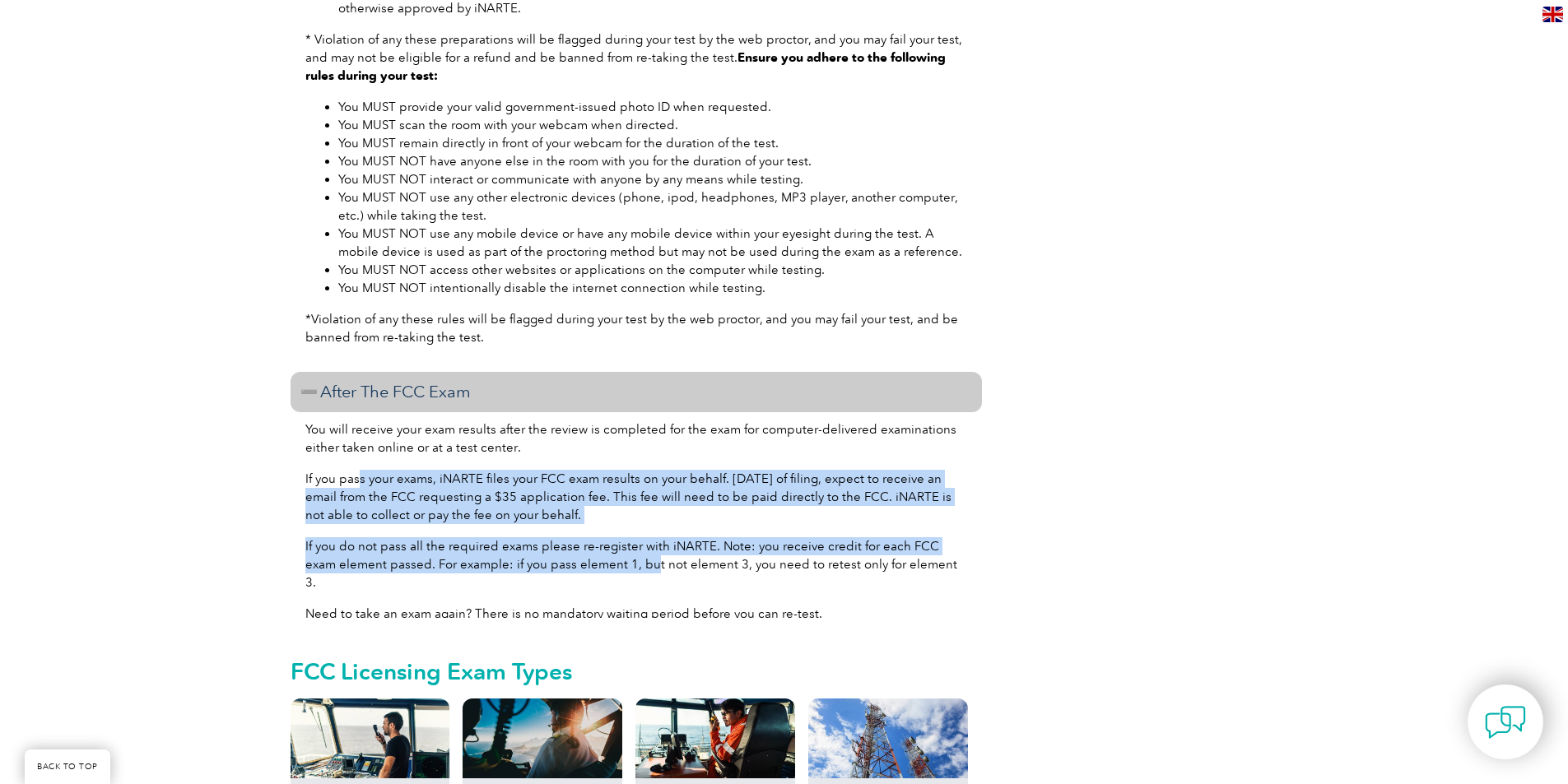
drag, startPoint x: 391, startPoint y: 467, endPoint x: 618, endPoint y: 539, distance: 238.1
click at [618, 539] on div "You will receive your exam results after the review is completed for the exam f…" at bounding box center [637, 515] width 691 height 206
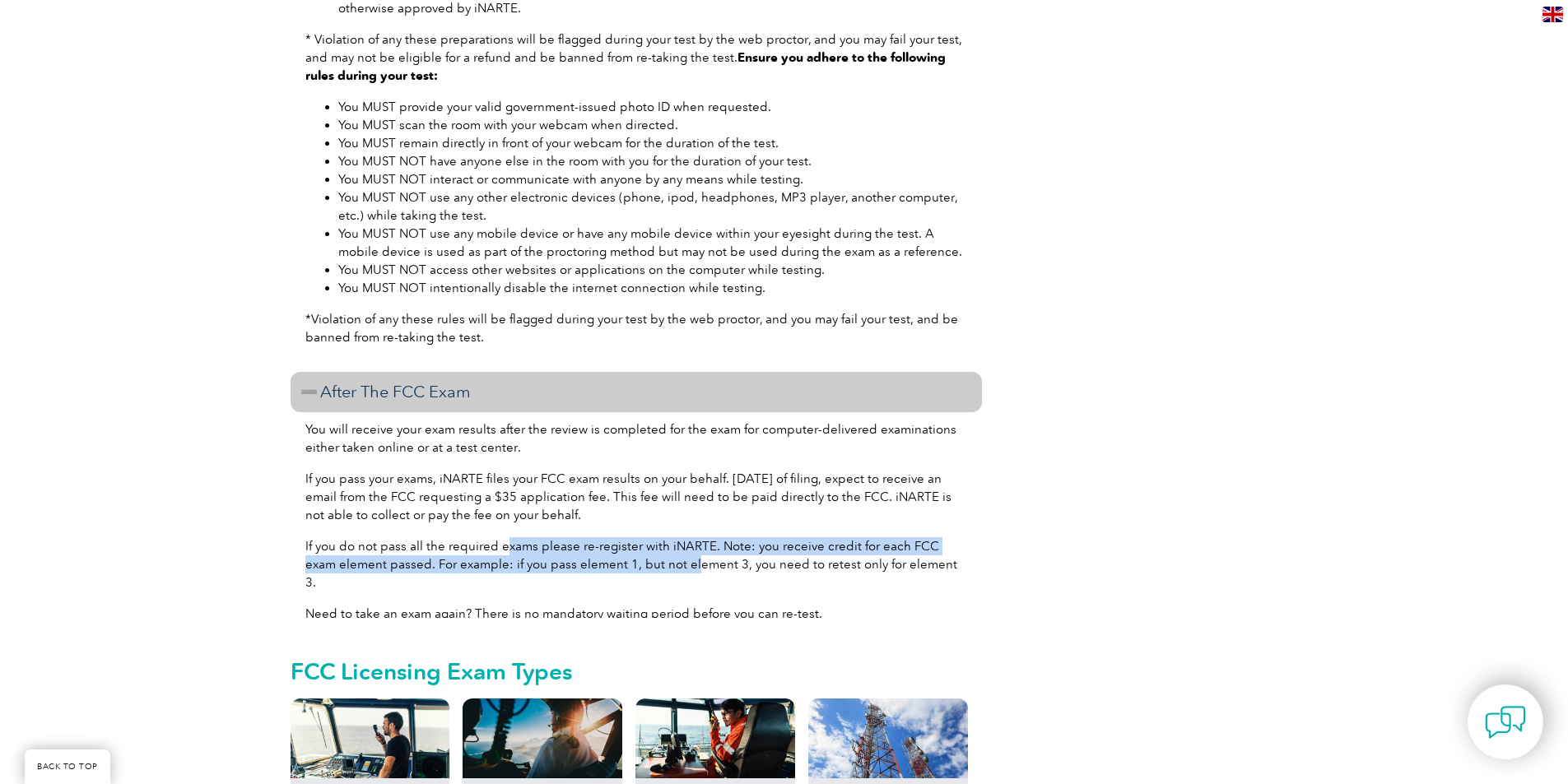
drag, startPoint x: 655, startPoint y: 542, endPoint x: 457, endPoint y: 521, distance: 199.1
click at [497, 519] on div "You will receive your exam results after the review is completed for the exam f…" at bounding box center [637, 515] width 691 height 206
drag, startPoint x: 455, startPoint y: 521, endPoint x: 510, endPoint y: 583, distance: 82.9
click at [510, 583] on div "You will receive your exam results after the review is completed for the exam f…" at bounding box center [637, 515] width 691 height 206
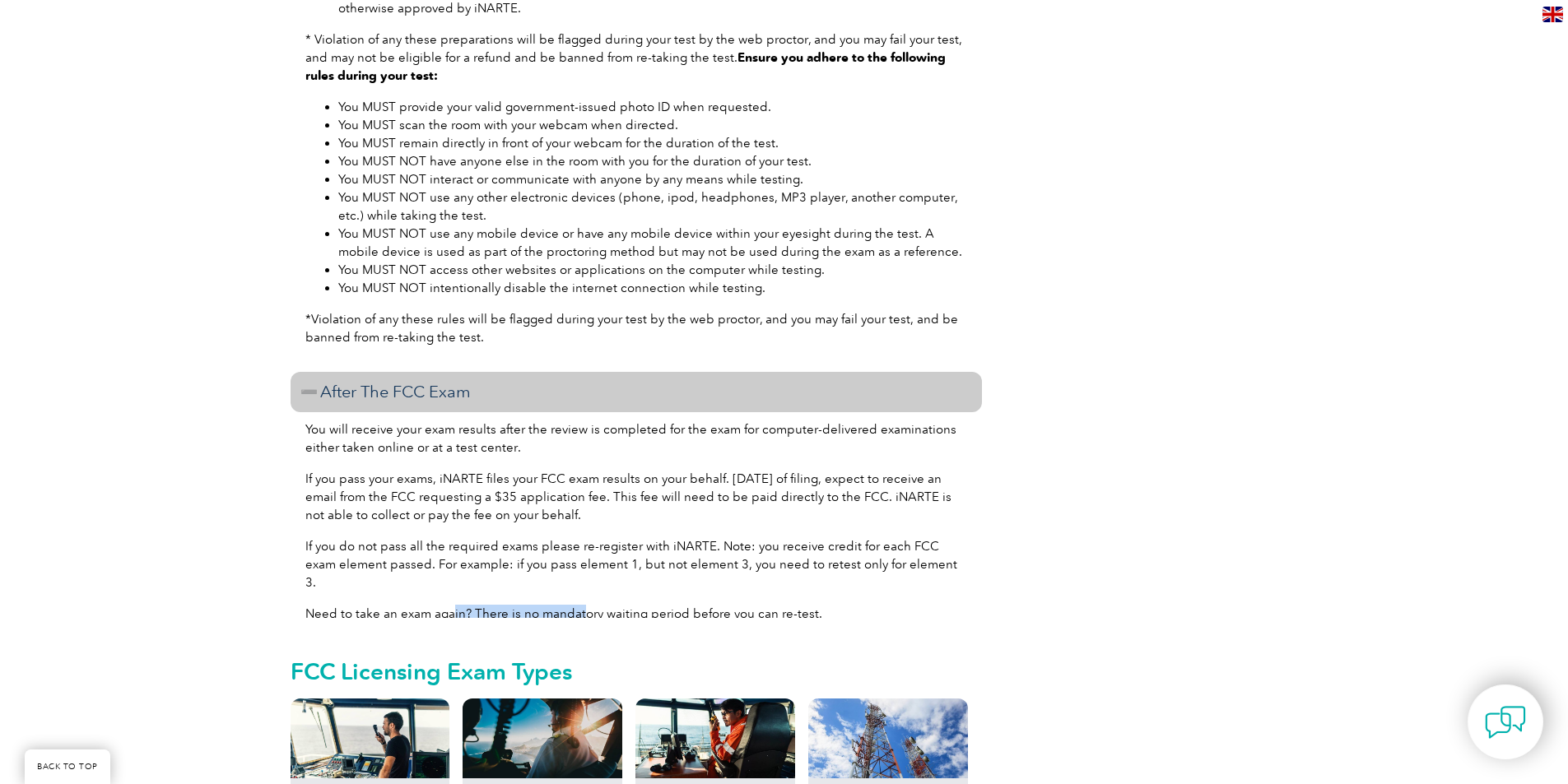
drag, startPoint x: 578, startPoint y: 583, endPoint x: 453, endPoint y: 580, distance: 125.0
click at [453, 605] on p "Need to take an exam again? There is no mandatory waiting period before you can…" at bounding box center [637, 614] width 661 height 18
drag, startPoint x: 399, startPoint y: 581, endPoint x: 691, endPoint y: 590, distance: 292.1
click at [691, 590] on div "You will receive your exam results after the review is completed for the exam f…" at bounding box center [637, 515] width 691 height 206
click at [727, 605] on p "Need to take an exam again? There is no mandatory waiting period before you can…" at bounding box center [637, 614] width 661 height 18
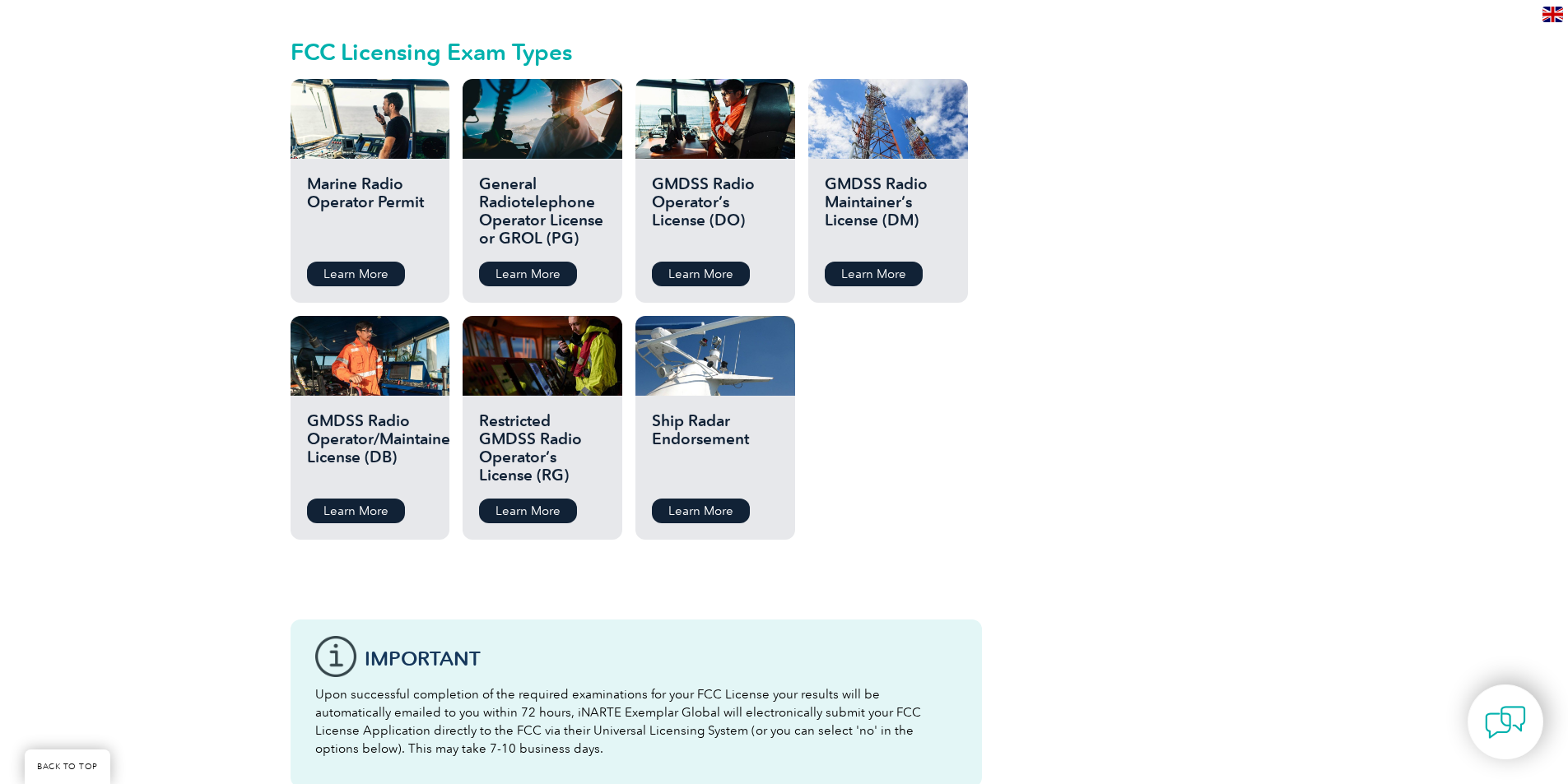
scroll to position [3128, 0]
